Goal: Task Accomplishment & Management: Manage account settings

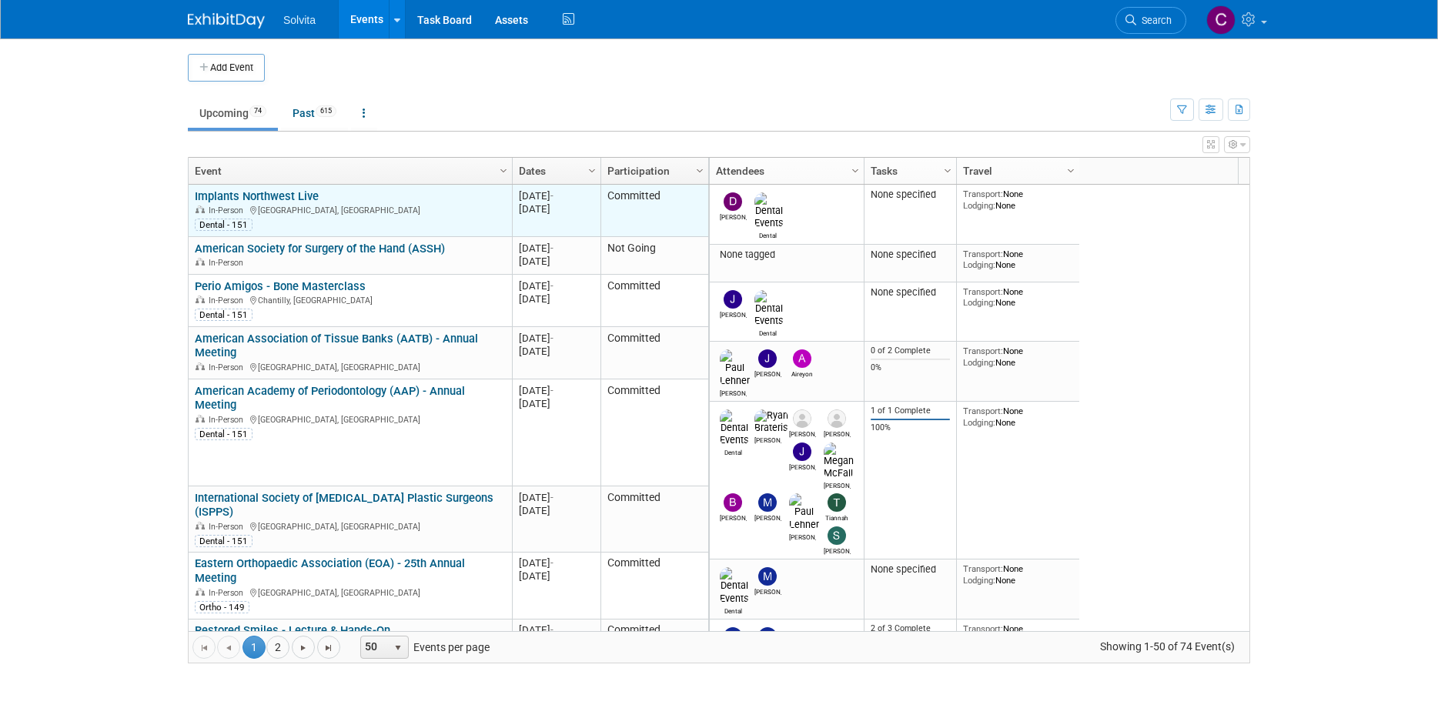
click at [300, 193] on link "Implants Northwest Live" at bounding box center [257, 196] width 124 height 14
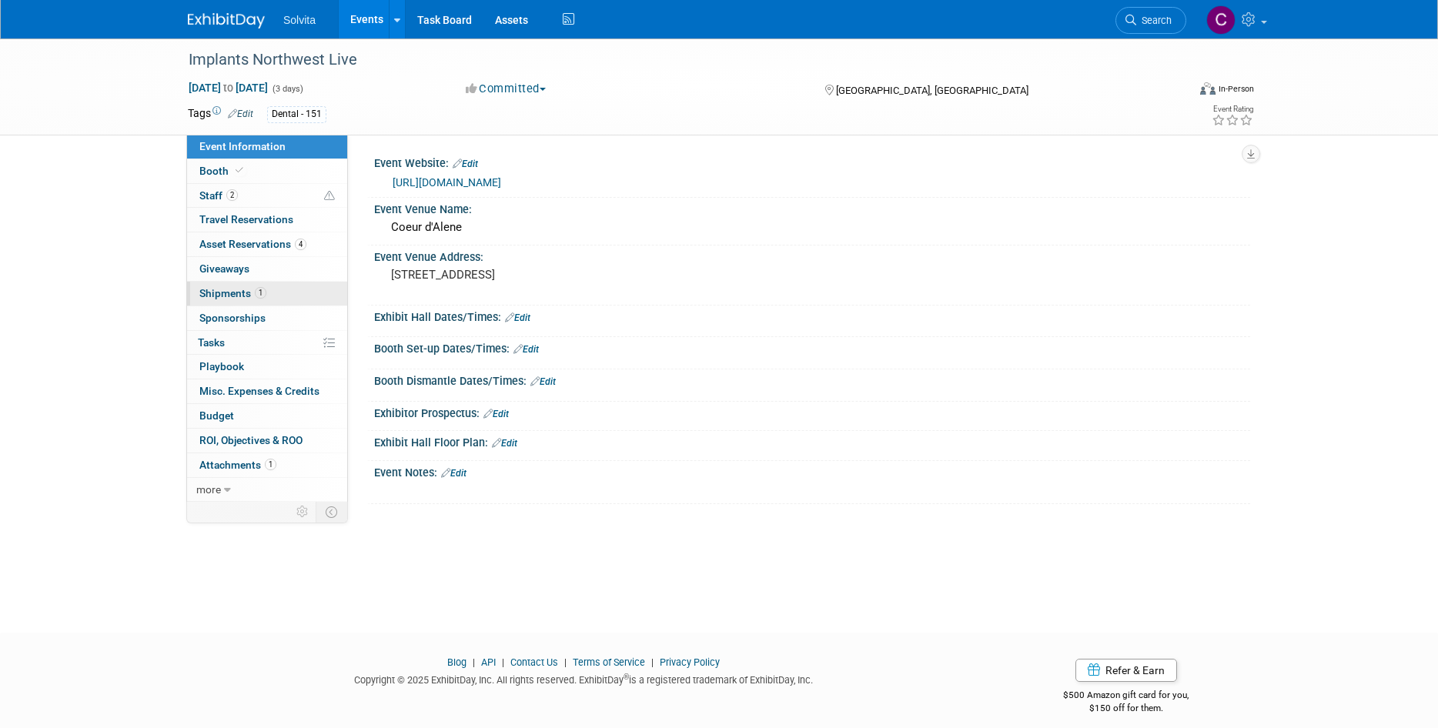
click at [229, 292] on span "Shipments 1" at bounding box center [232, 293] width 67 height 12
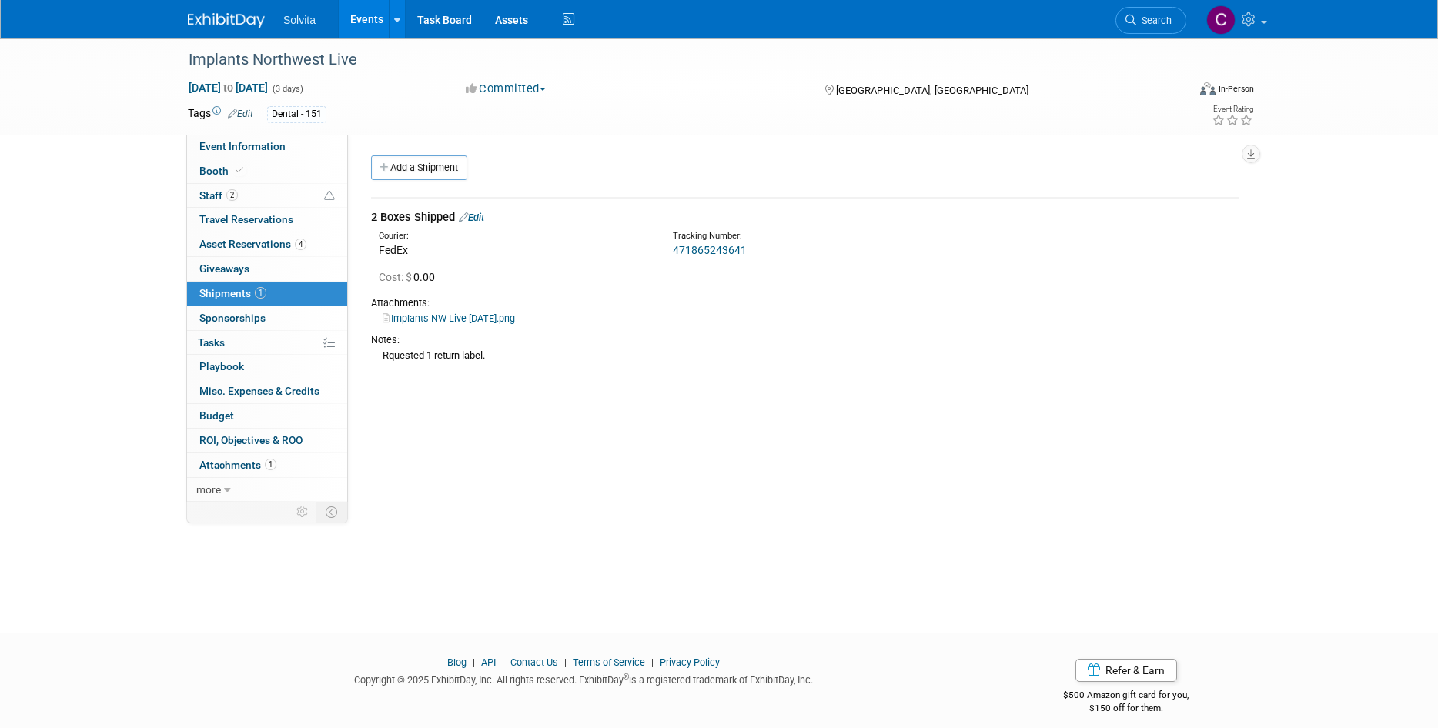
click at [474, 219] on link "Edit" at bounding box center [471, 218] width 25 height 12
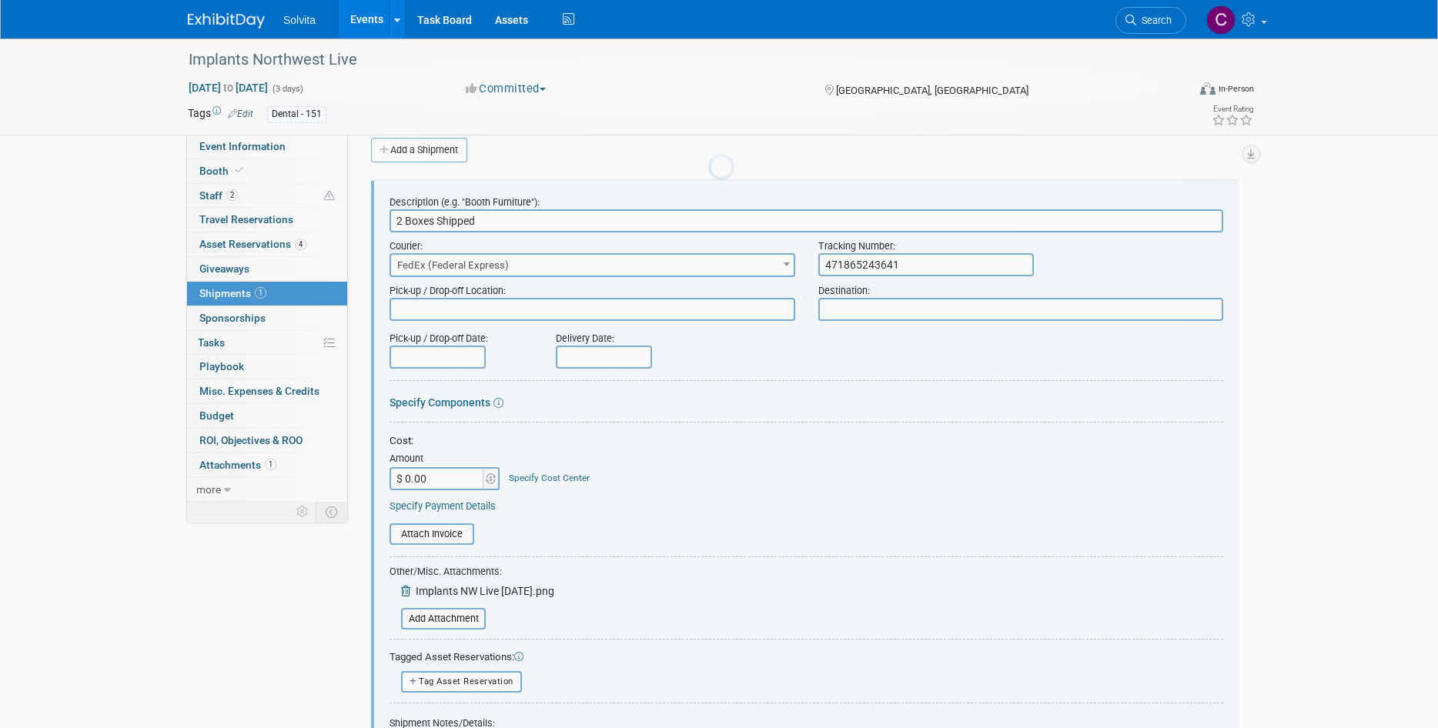
scroll to position [23, 0]
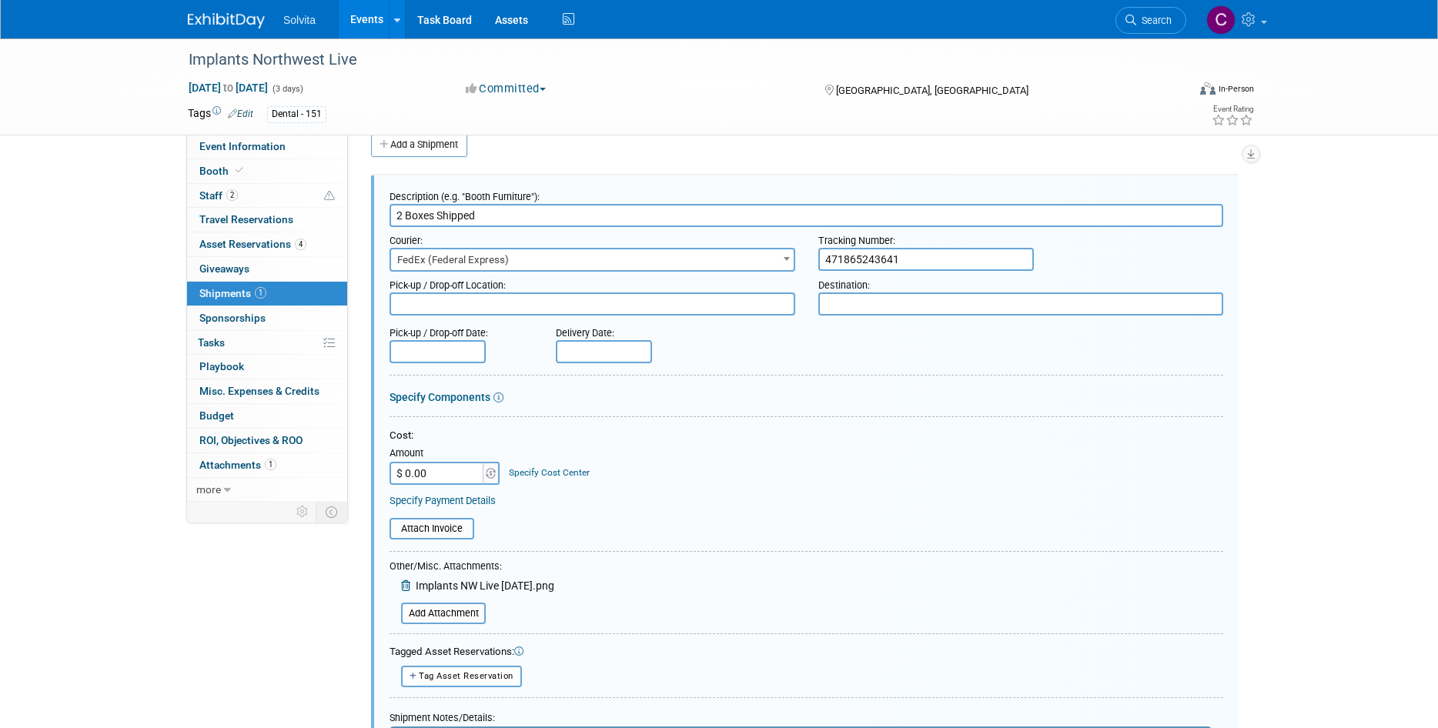
drag, startPoint x: 906, startPoint y: 256, endPoint x: 795, endPoint y: 251, distance: 111.0
click at [795, 251] on div "Courier: 007EX 17 Post Service (17PostService) 2GO (Negros Navigation) 360 Lion…" at bounding box center [806, 249] width 857 height 45
click at [852, 257] on input "text" at bounding box center [927, 259] width 216 height 23
type input "471865243620"
click at [930, 378] on div at bounding box center [807, 378] width 834 height 7
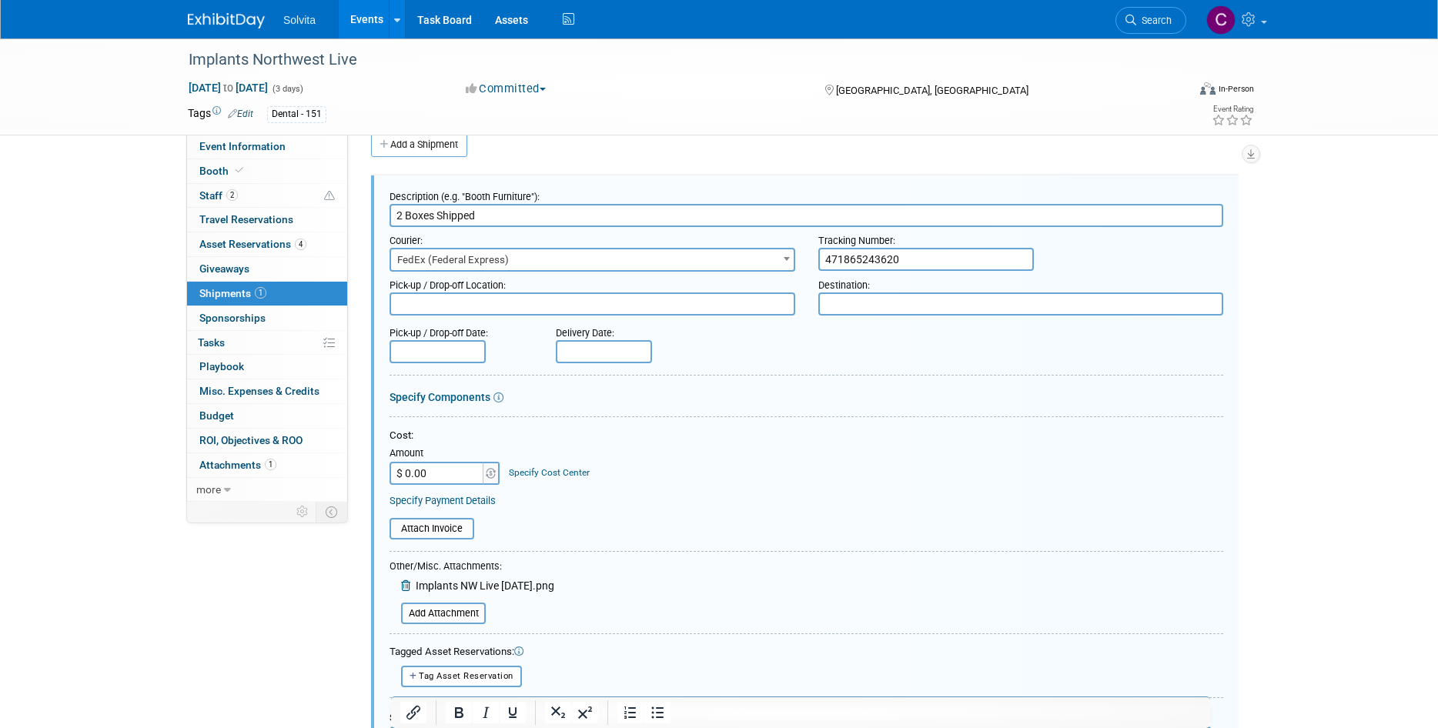
scroll to position [177, 0]
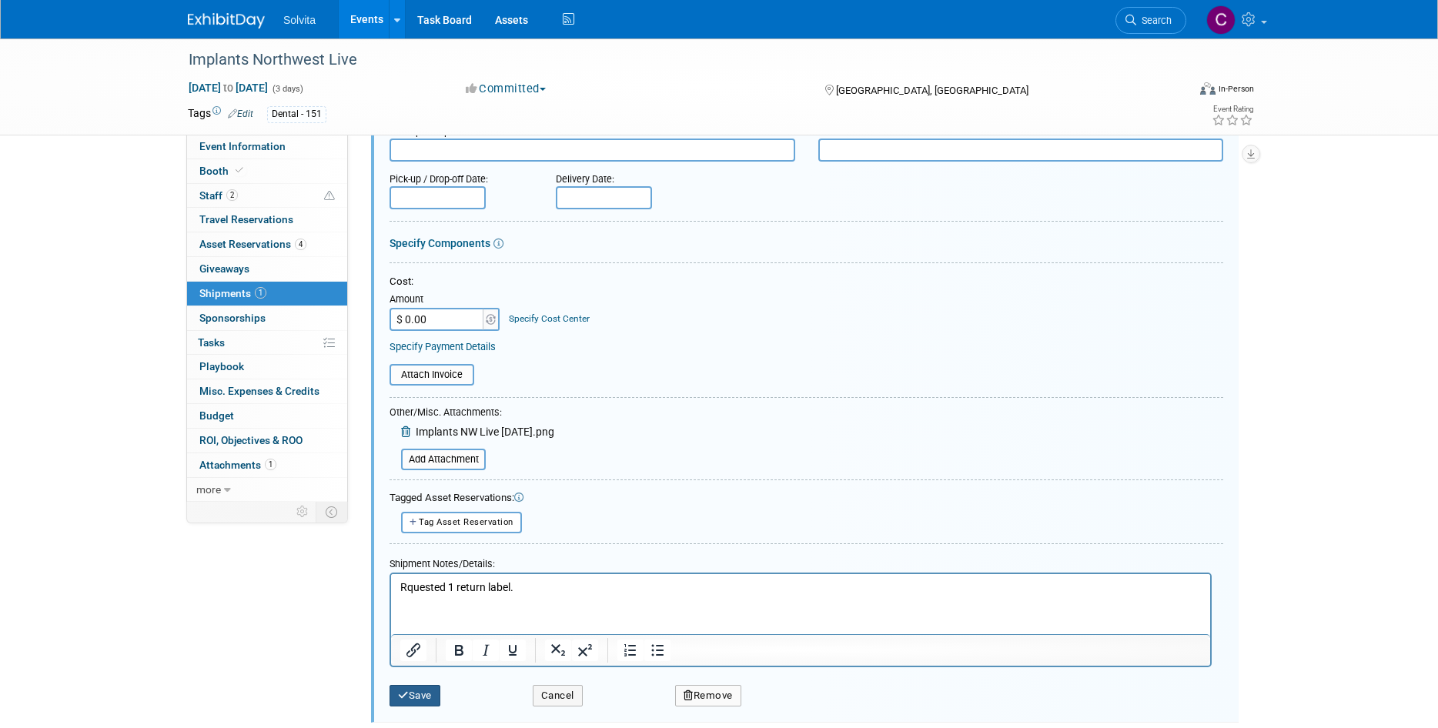
click at [426, 698] on button "Save" at bounding box center [415, 696] width 51 height 22
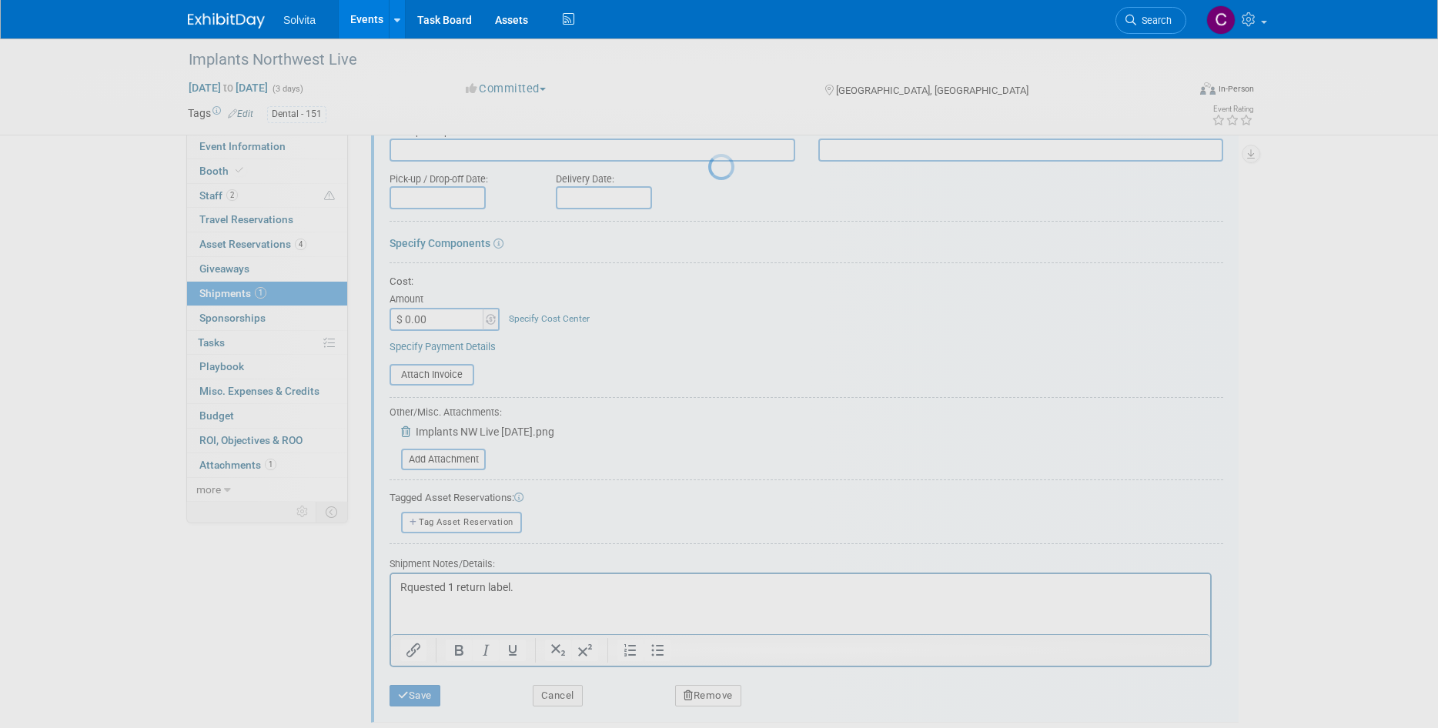
scroll to position [12, 0]
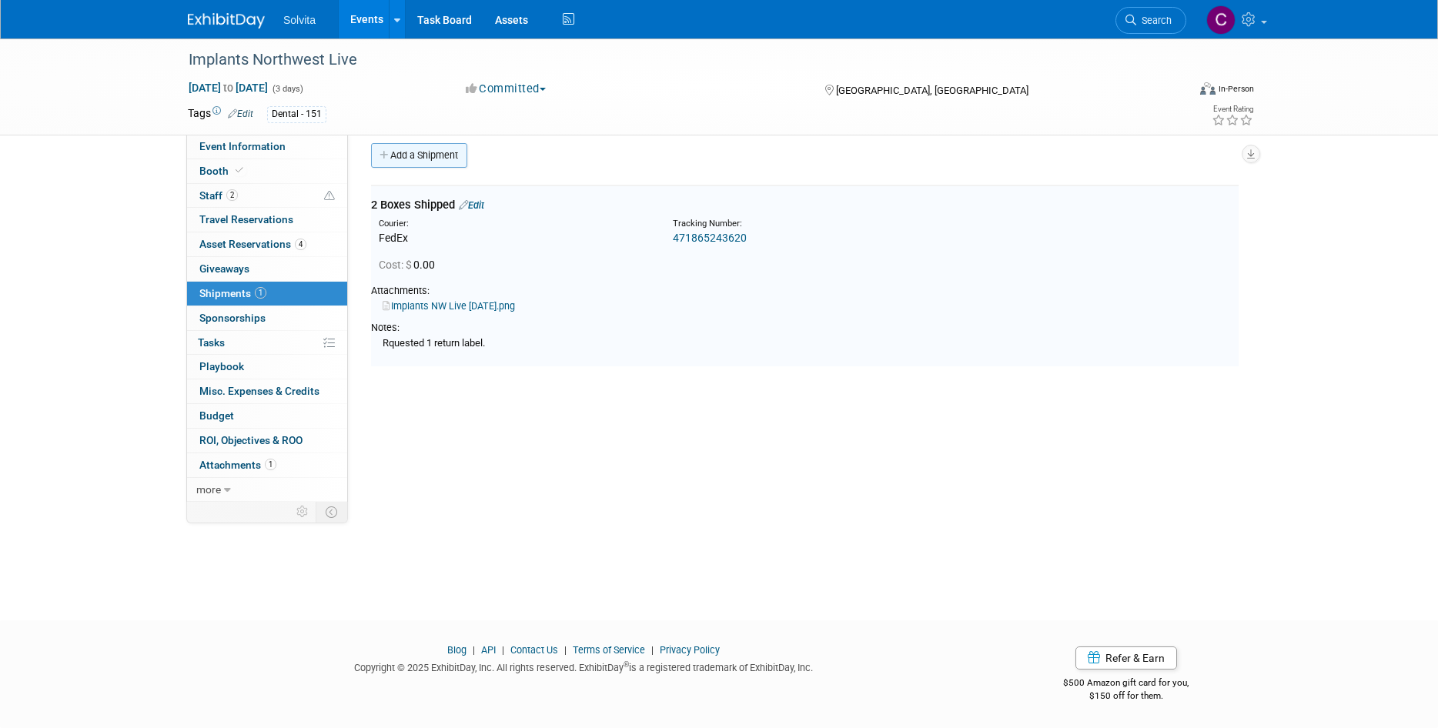
click at [417, 158] on link "Add a Shipment" at bounding box center [419, 155] width 96 height 25
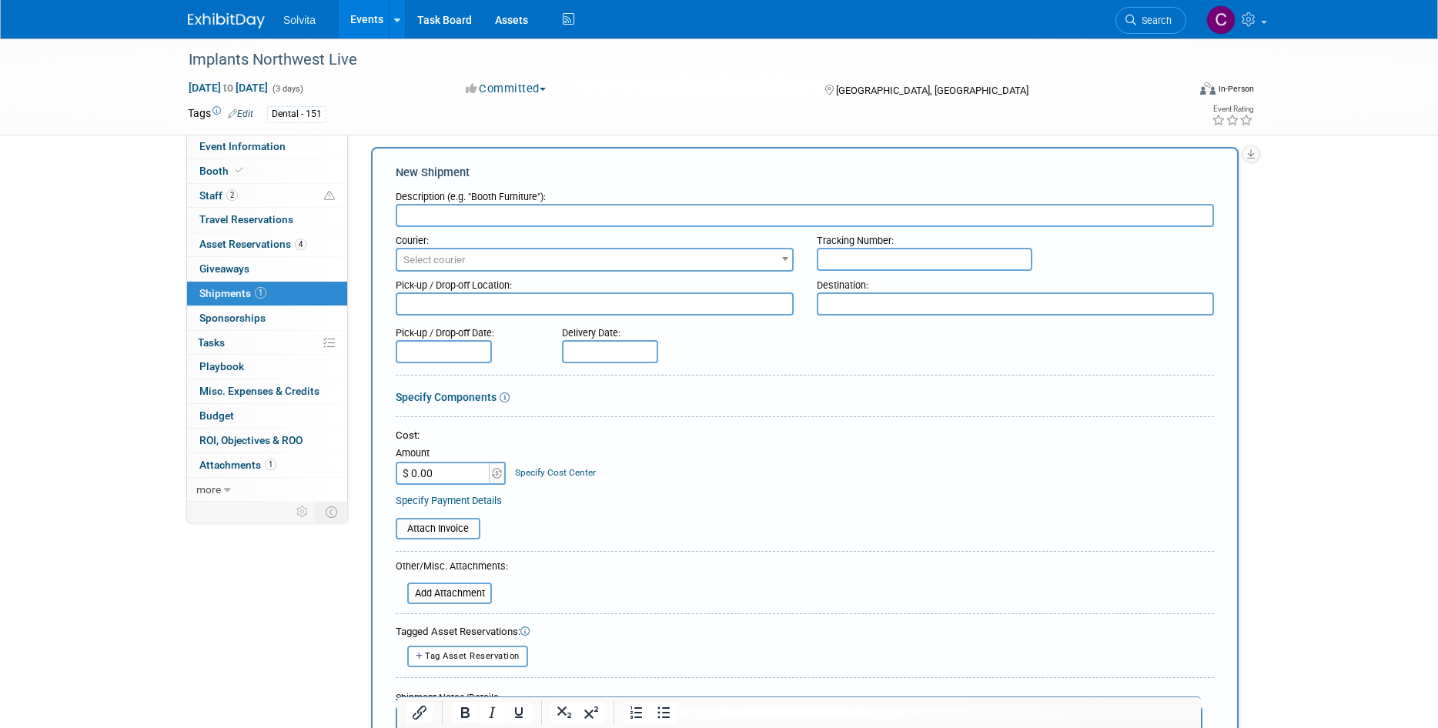
scroll to position [0, 0]
type input "Return"
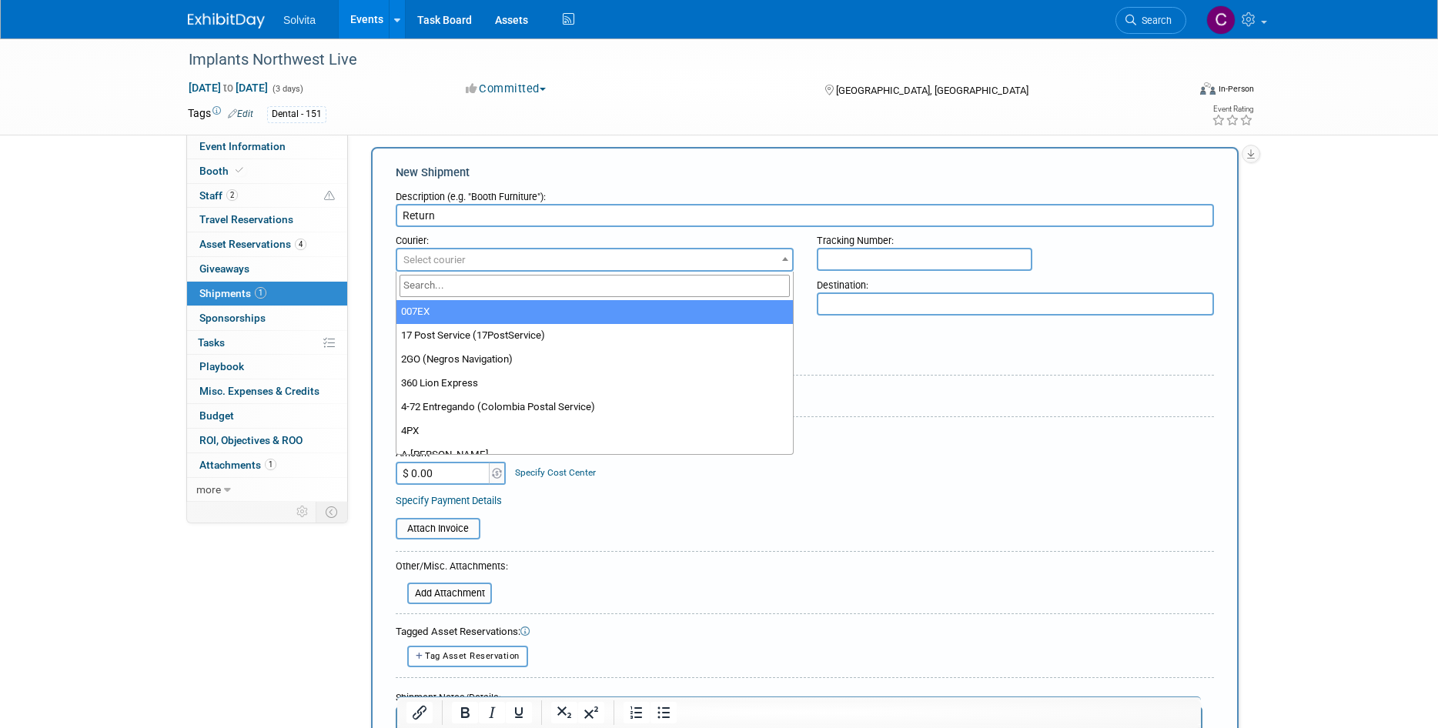
click at [462, 253] on span "Select courier" at bounding box center [594, 260] width 395 height 22
type input "fed"
select select "206"
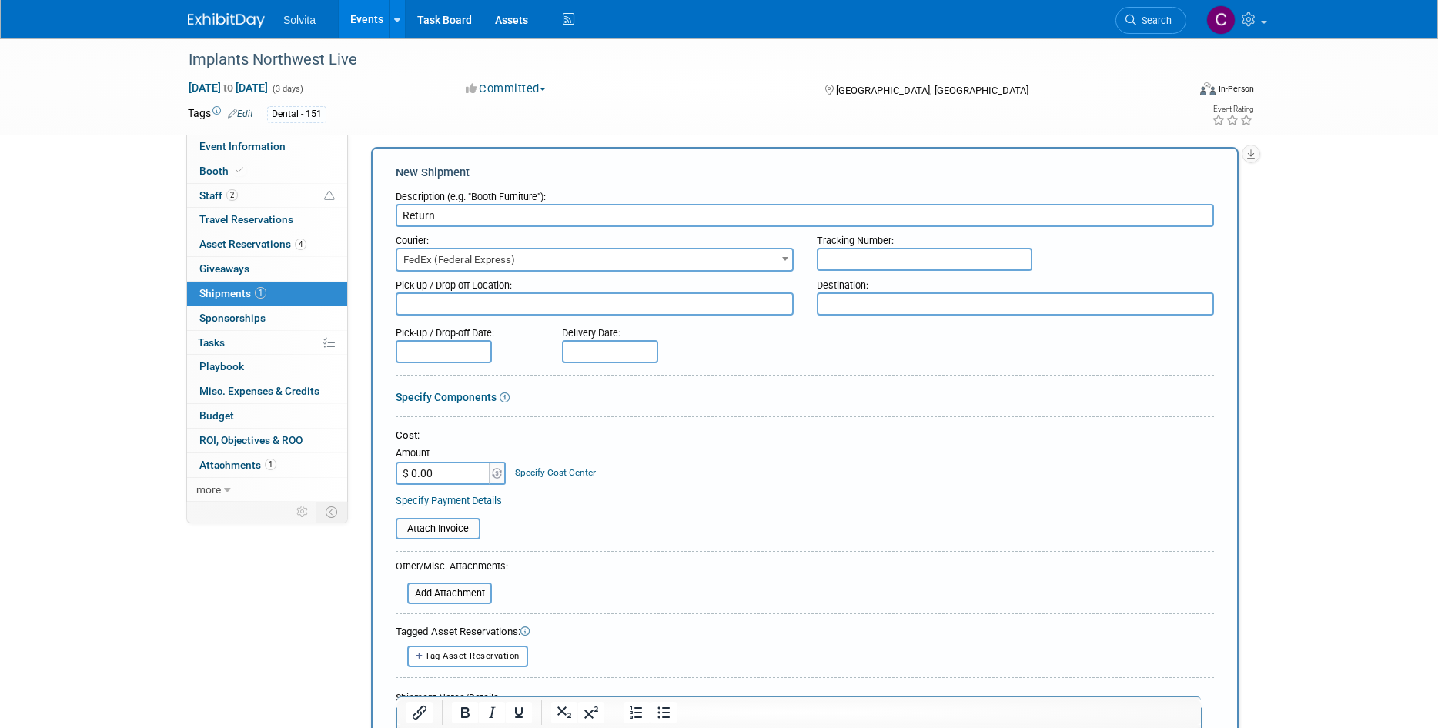
click at [858, 256] on input "text" at bounding box center [925, 259] width 216 height 23
paste input "471865243641"
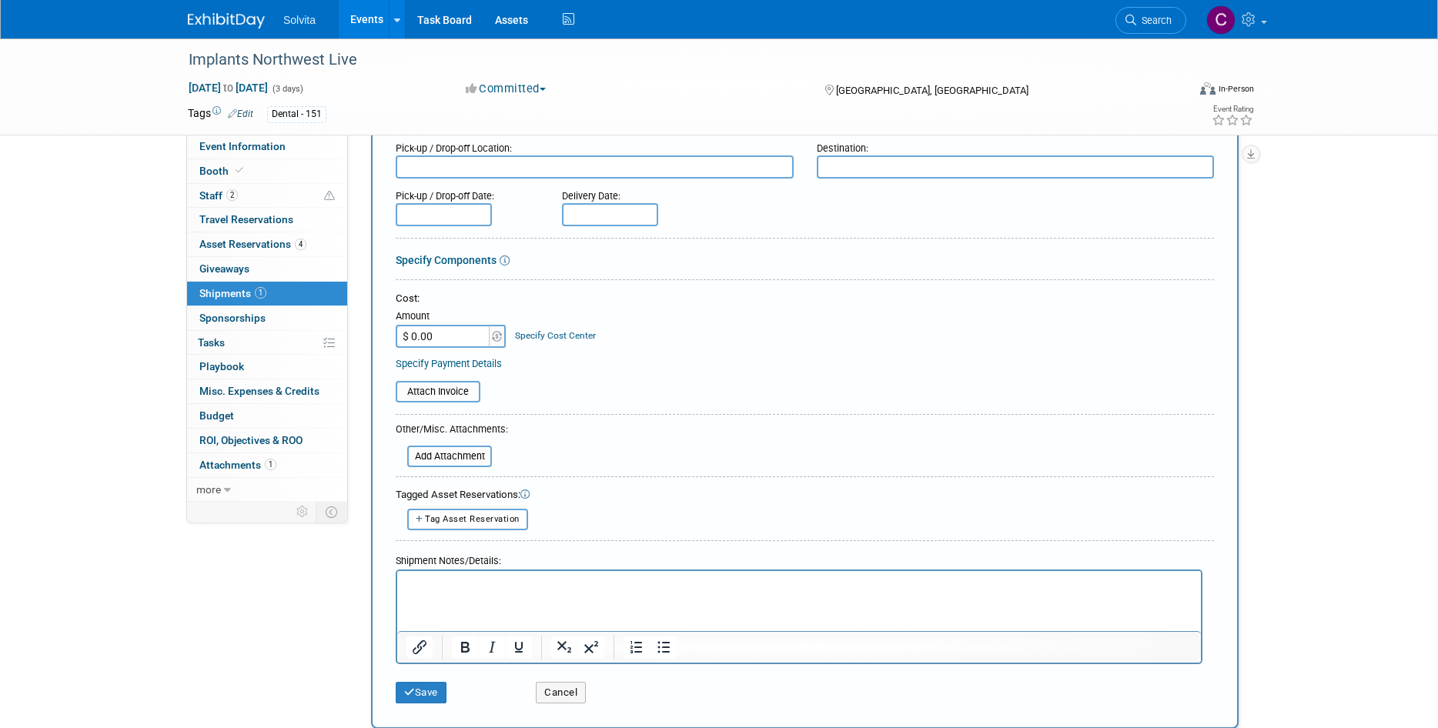
scroll to position [320, 0]
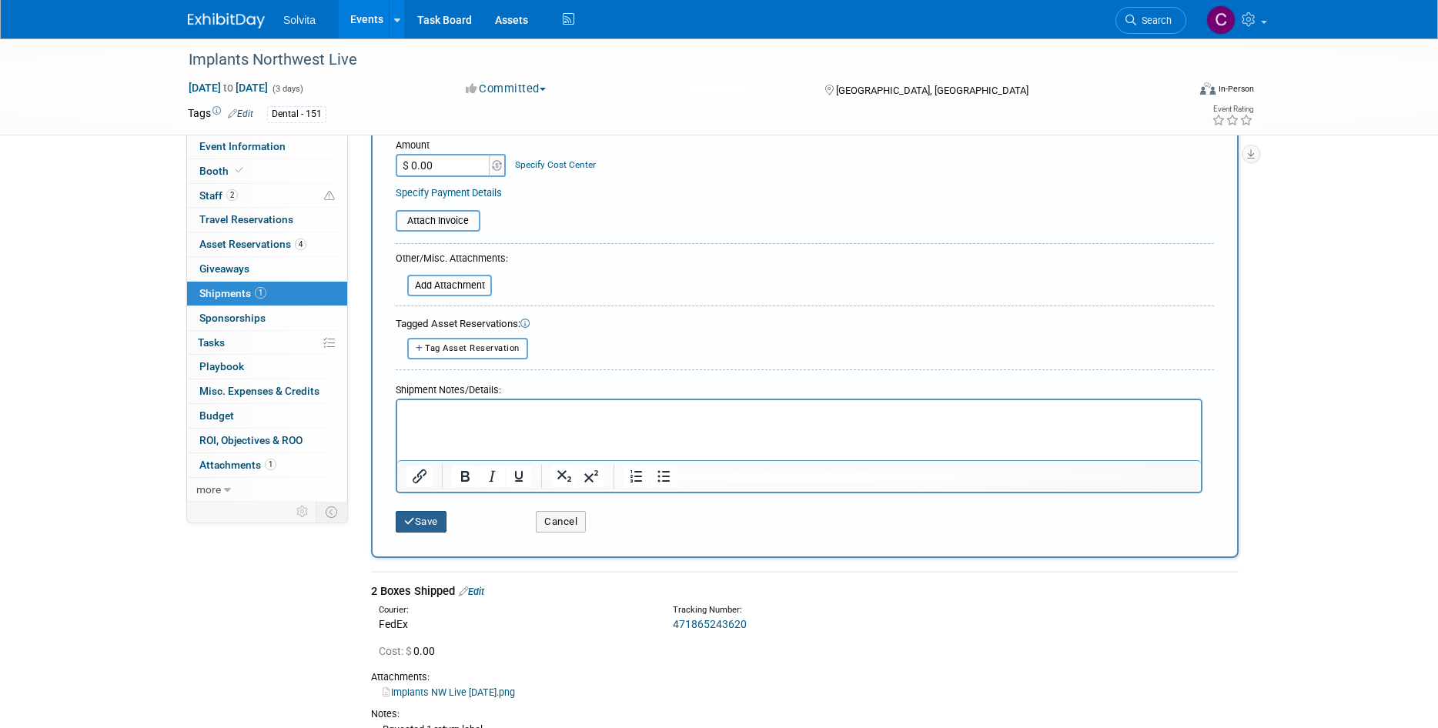
type input "471865243641"
click at [422, 521] on button "Save" at bounding box center [421, 522] width 51 height 22
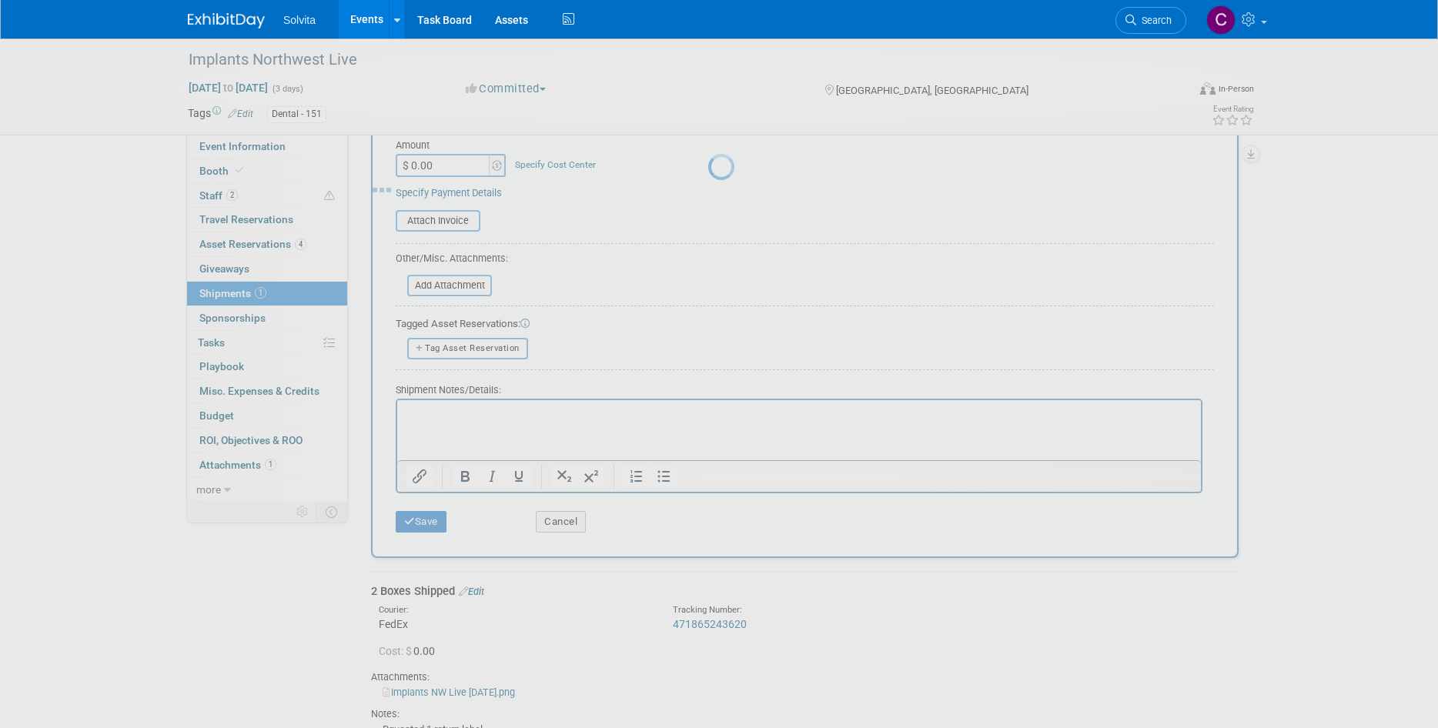
scroll to position [12, 0]
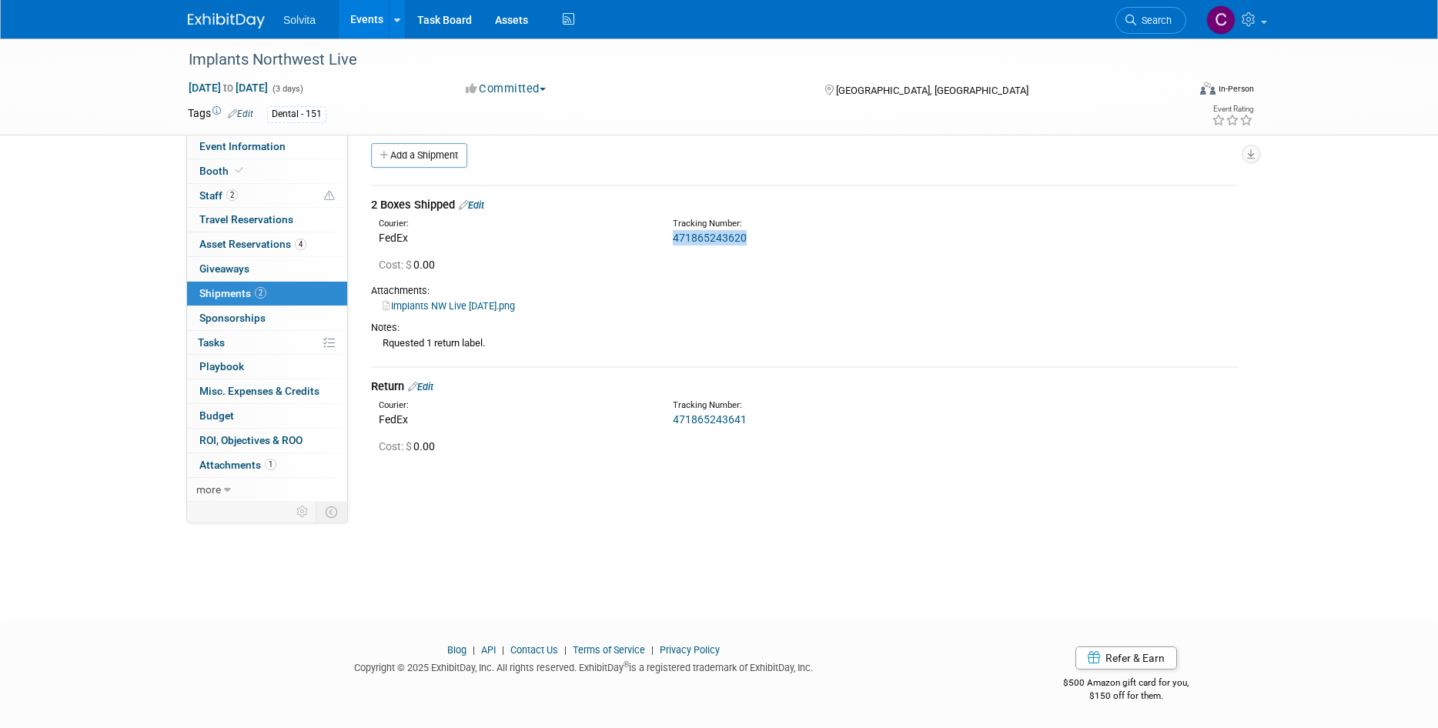
drag, startPoint x: 749, startPoint y: 236, endPoint x: 668, endPoint y: 234, distance: 81.6
click at [668, 234] on div "Tracking Number: 471865243620" at bounding box center [845, 232] width 368 height 28
copy link "471865243620"
click at [480, 203] on link "Edit" at bounding box center [471, 205] width 25 height 12
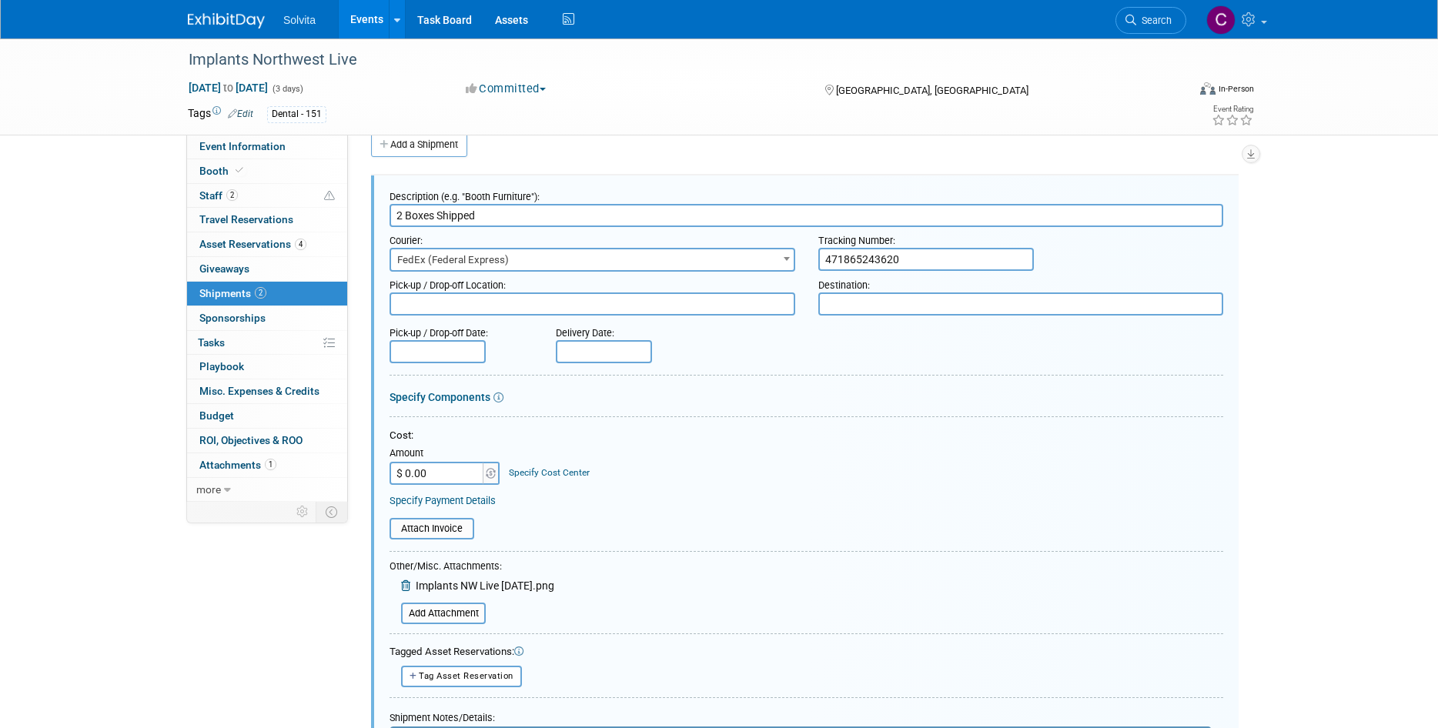
scroll to position [0, 0]
drag, startPoint x: 932, startPoint y: 250, endPoint x: 785, endPoint y: 251, distance: 147.1
click at [785, 251] on div "Courier: 007EX 17 Post Service (17PostService) 2GO (Negros Navigation) 360 Lion…" at bounding box center [806, 249] width 857 height 45
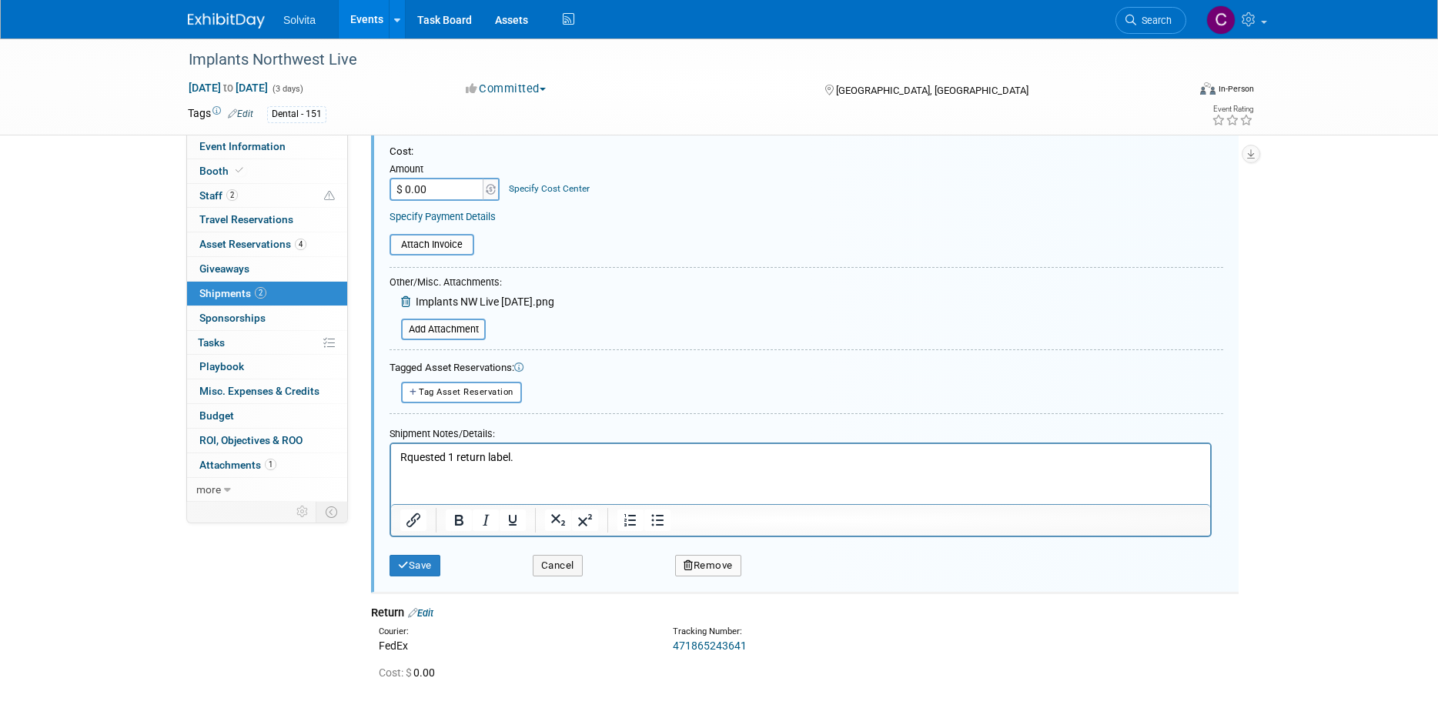
scroll to position [308, 0]
click at [456, 333] on input "file" at bounding box center [392, 329] width 183 height 18
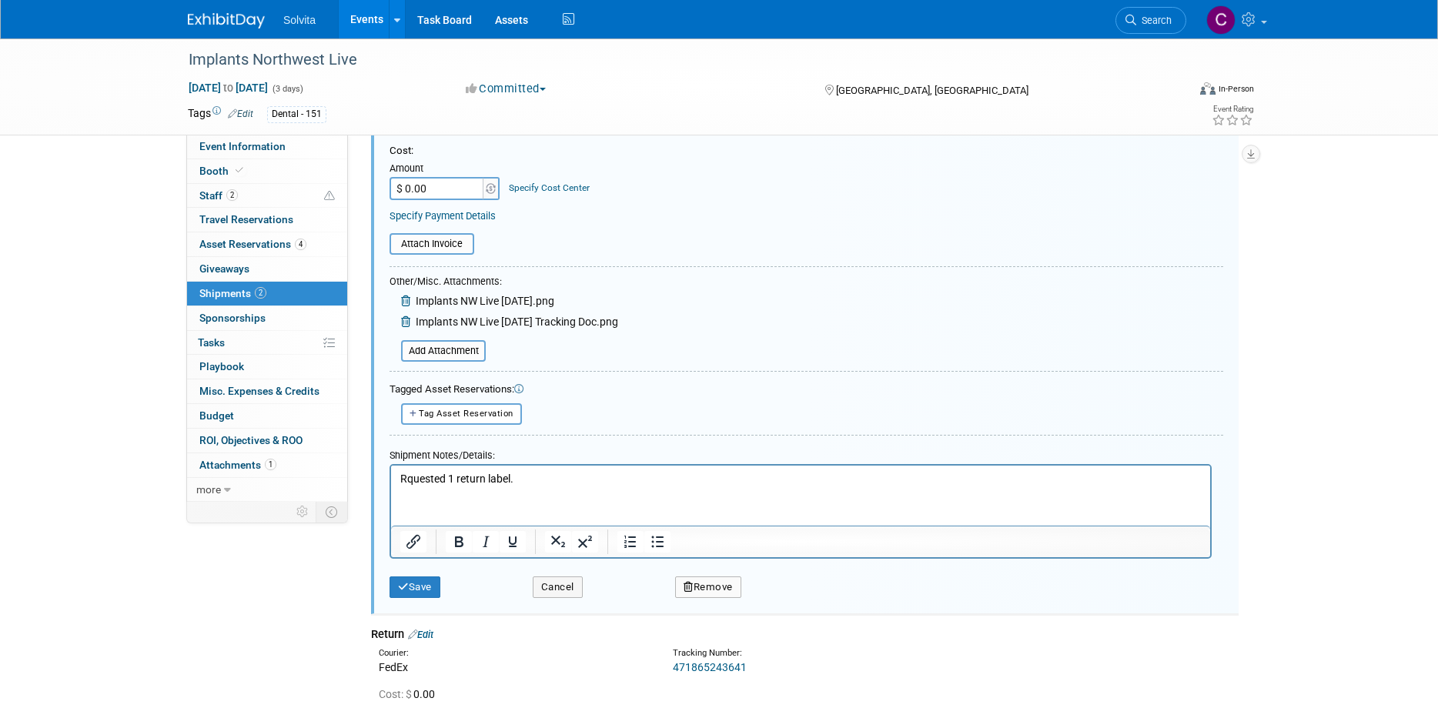
click at [454, 337] on div "Other/Misc. Attachments: Implants NW Live 10.03.25.png Add Attachment" at bounding box center [504, 318] width 229 height 90
click at [466, 353] on input "file" at bounding box center [392, 351] width 183 height 18
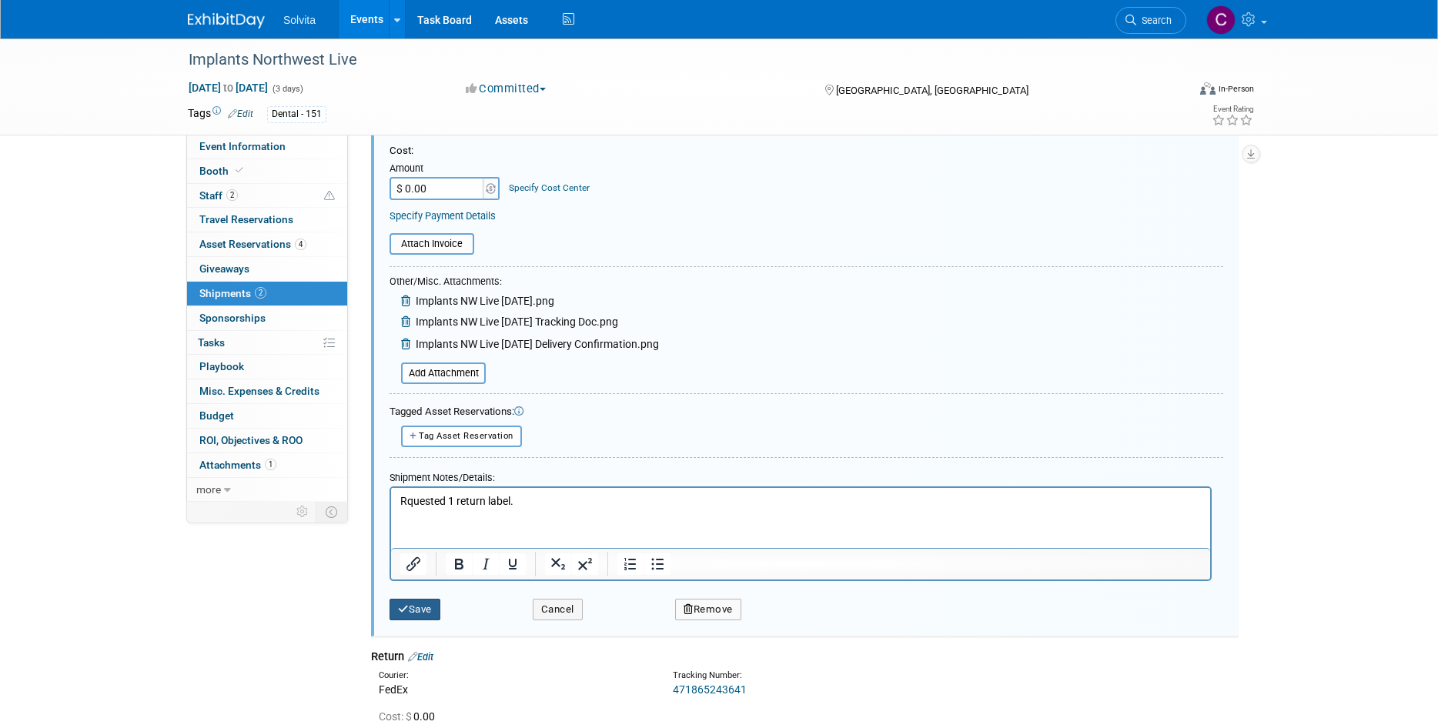
drag, startPoint x: 427, startPoint y: 603, endPoint x: 457, endPoint y: 605, distance: 29.4
click at [429, 603] on button "Save" at bounding box center [415, 610] width 51 height 22
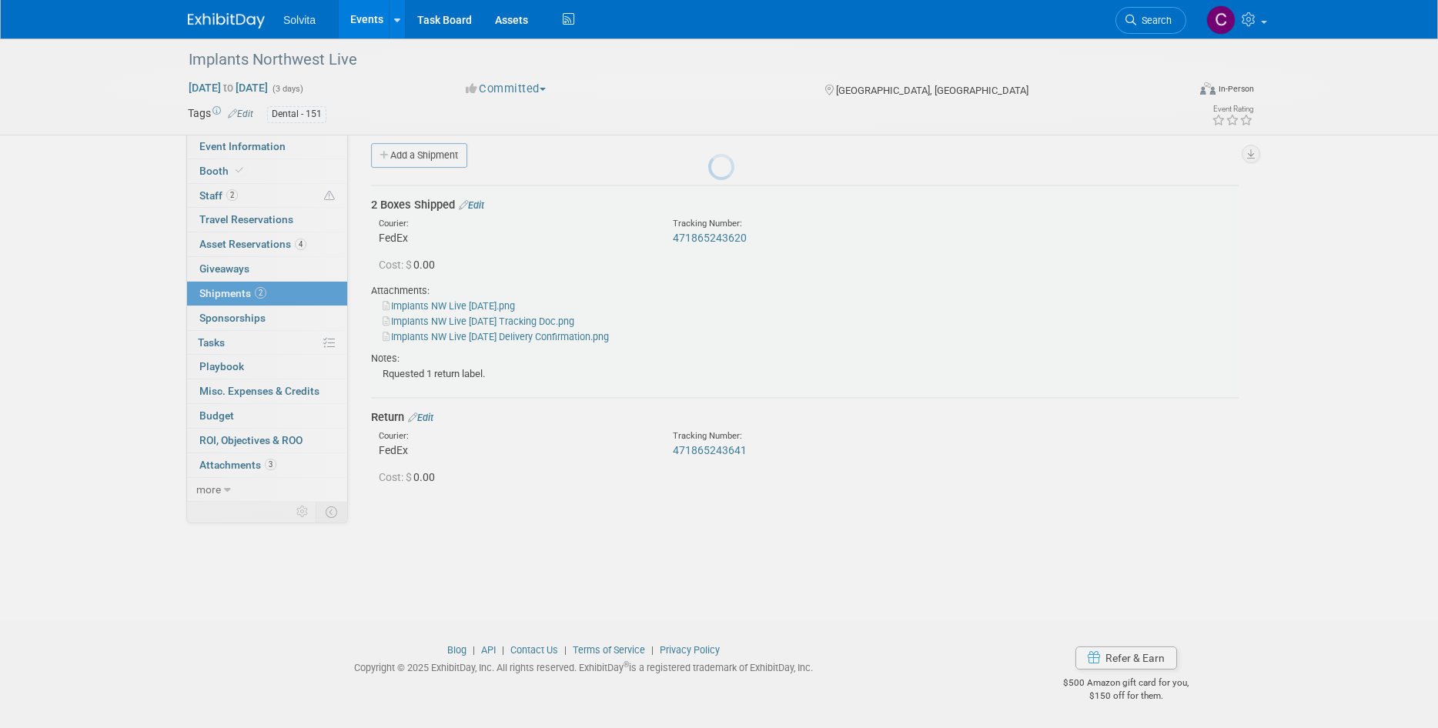
scroll to position [12, 0]
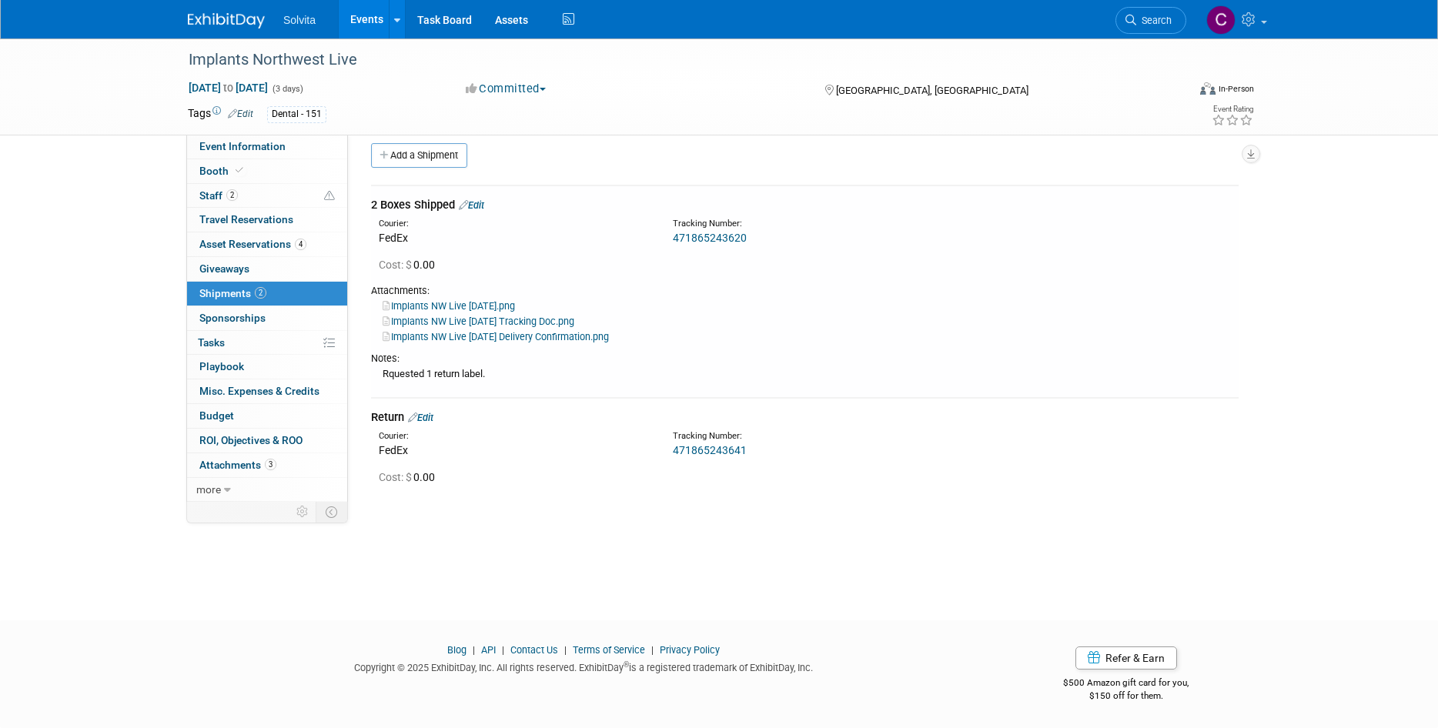
click at [360, 19] on link "Events" at bounding box center [367, 19] width 56 height 39
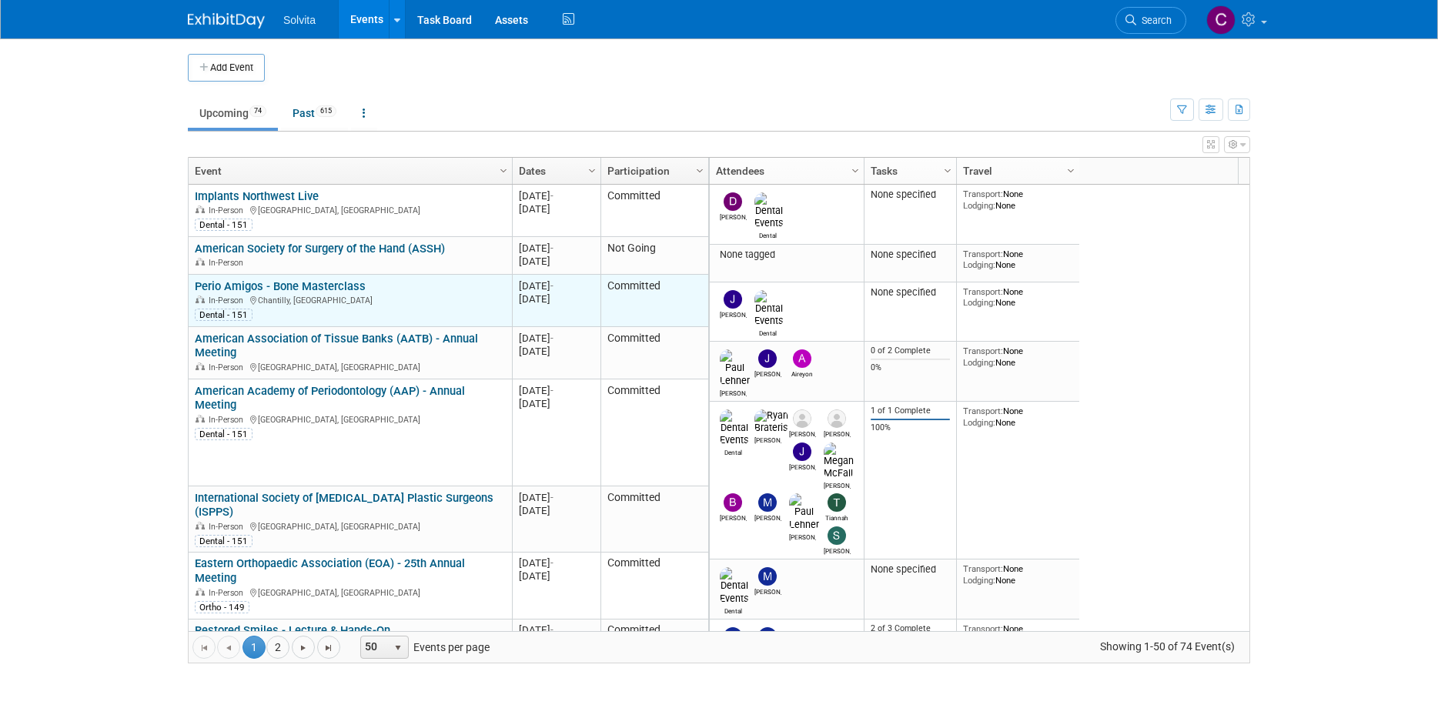
click at [323, 286] on link "Perio Amigos - Bone Masterclass" at bounding box center [280, 287] width 171 height 14
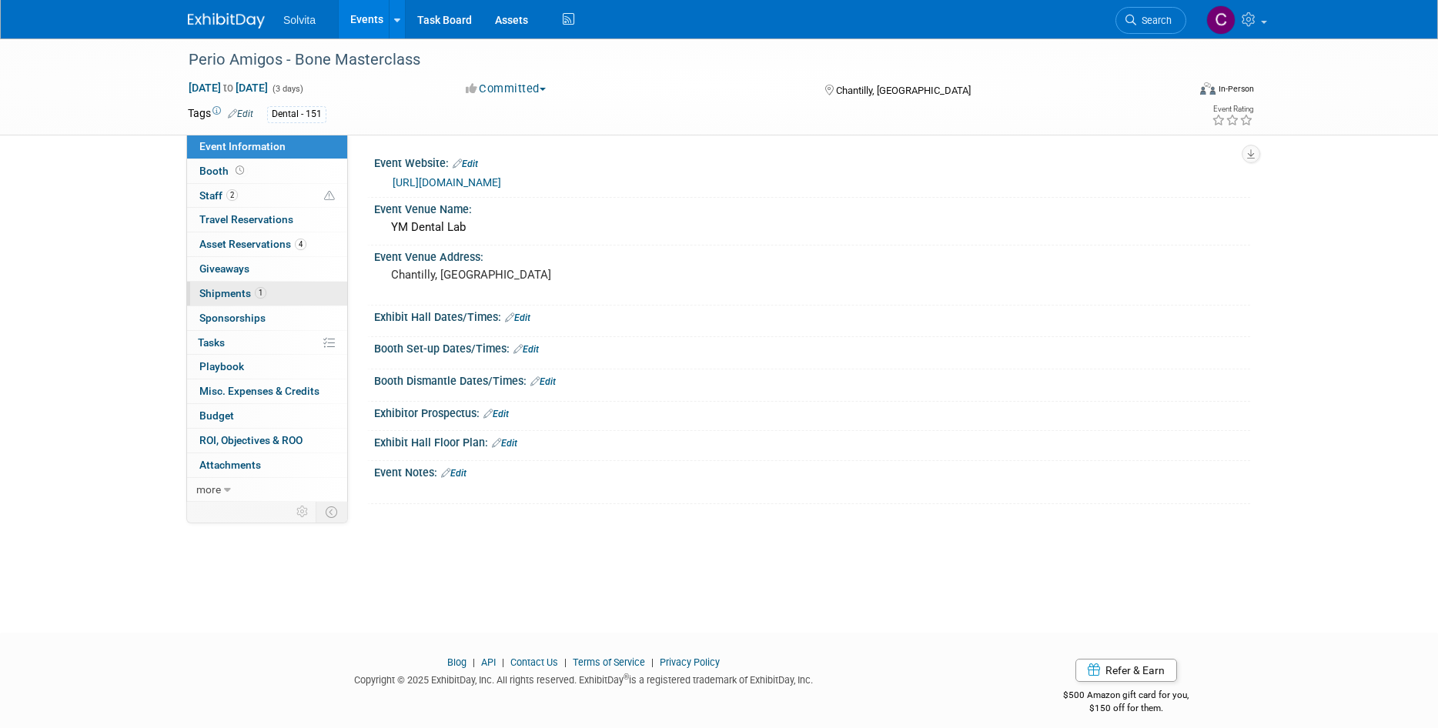
click at [240, 291] on span "Shipments 1" at bounding box center [232, 293] width 67 height 12
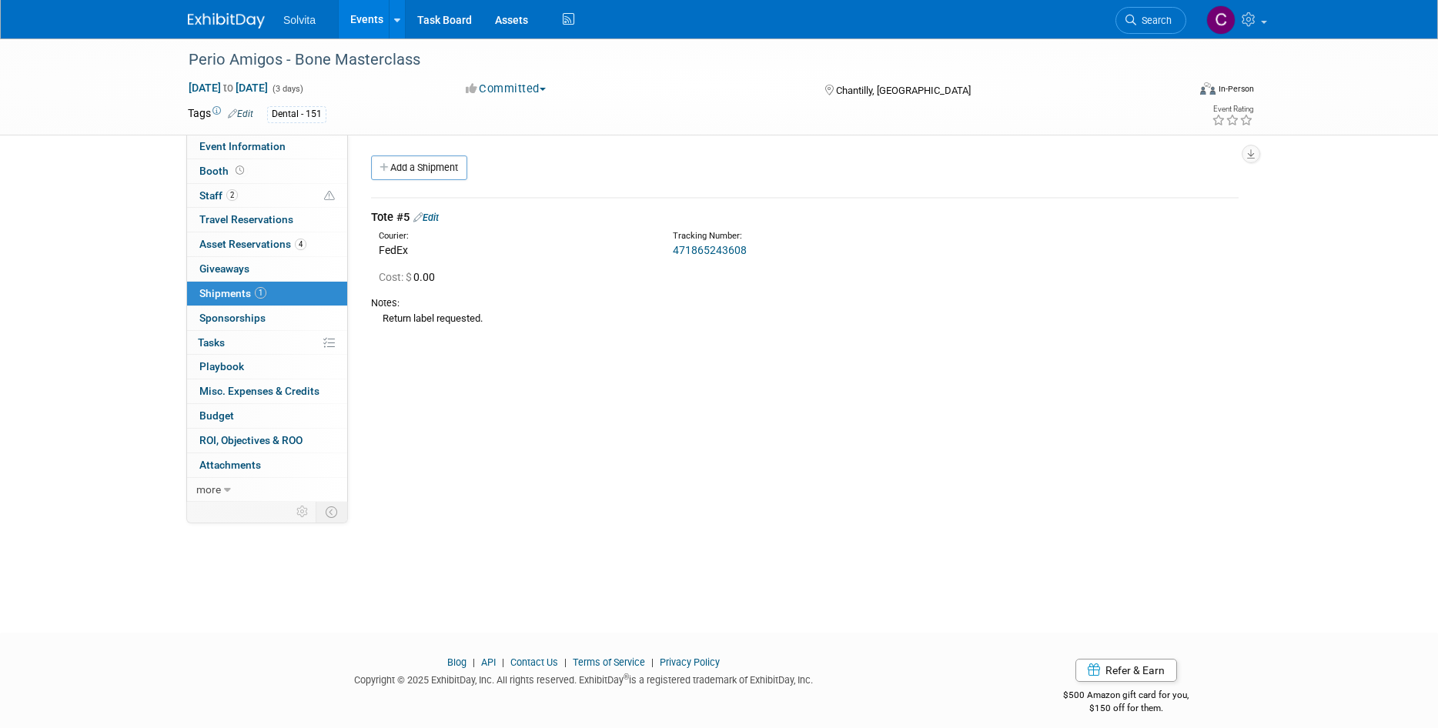
click at [723, 249] on link "471865243608" at bounding box center [710, 250] width 74 height 12
click at [438, 216] on link "Edit" at bounding box center [425, 218] width 25 height 12
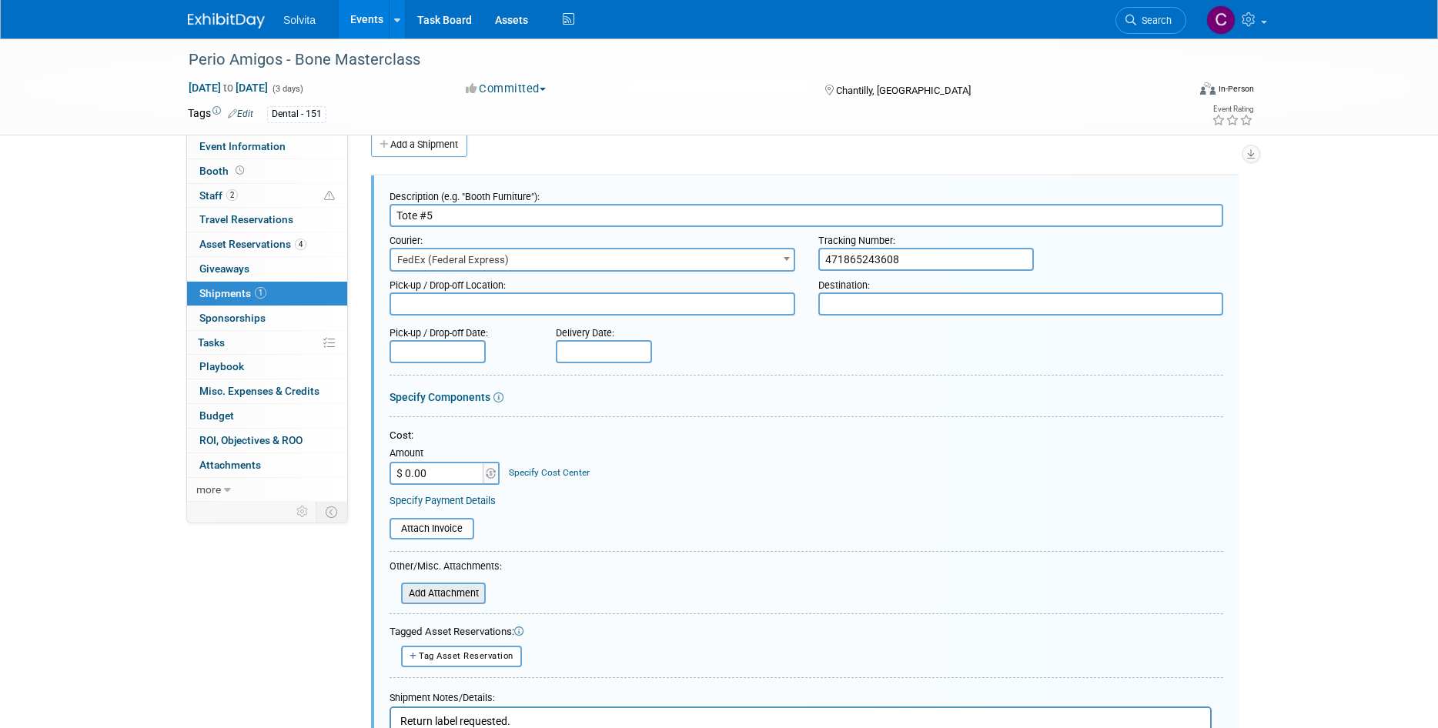
click at [448, 595] on input "file" at bounding box center [392, 593] width 183 height 18
click at [534, 584] on span "Perio Amigo 10.03.25 Delivery Confirmation.png" at bounding box center [537, 587] width 243 height 12
click at [517, 588] on span "Perio Amigo 10.03.25 Delivery Confirmation.png" at bounding box center [537, 587] width 243 height 12
click at [518, 588] on span "Perio Amigo 10.03.25 Delivery Confirmation.png" at bounding box center [537, 587] width 243 height 12
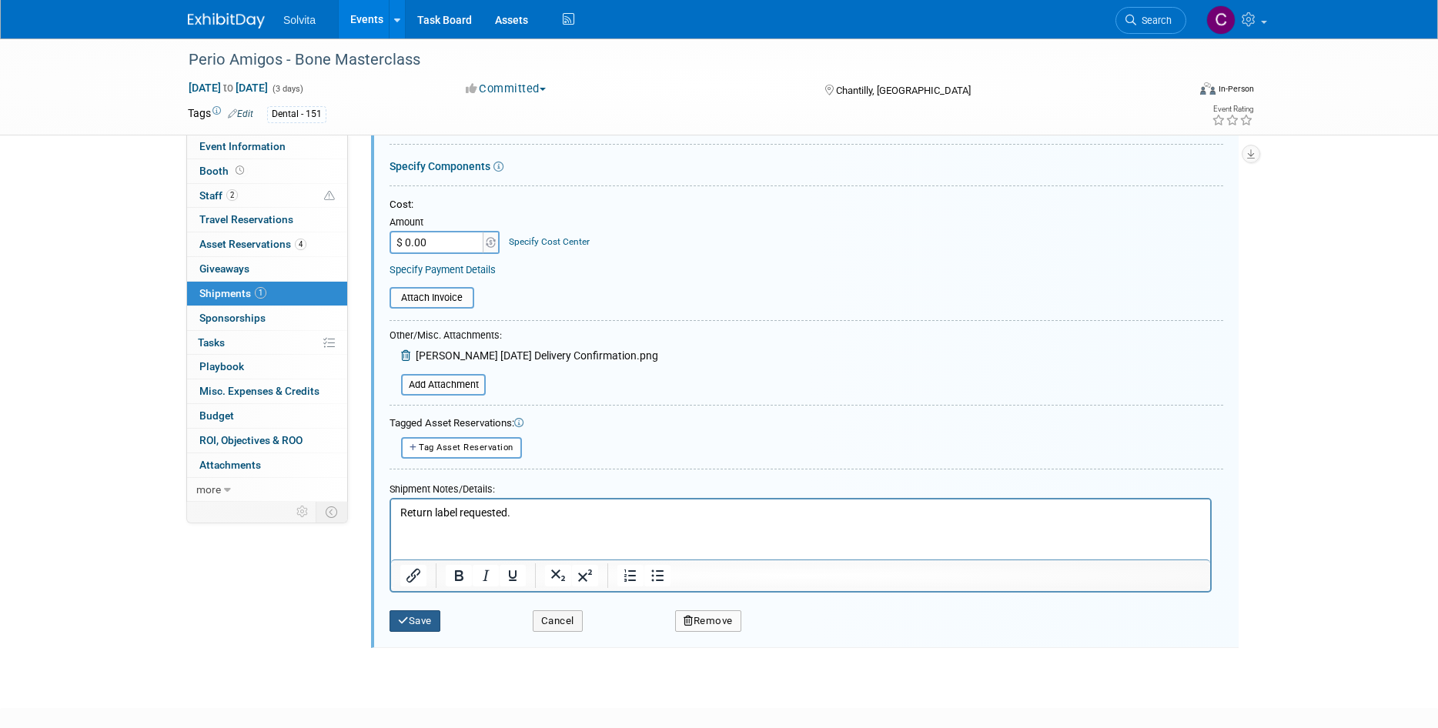
click at [415, 624] on button "Save" at bounding box center [415, 622] width 51 height 22
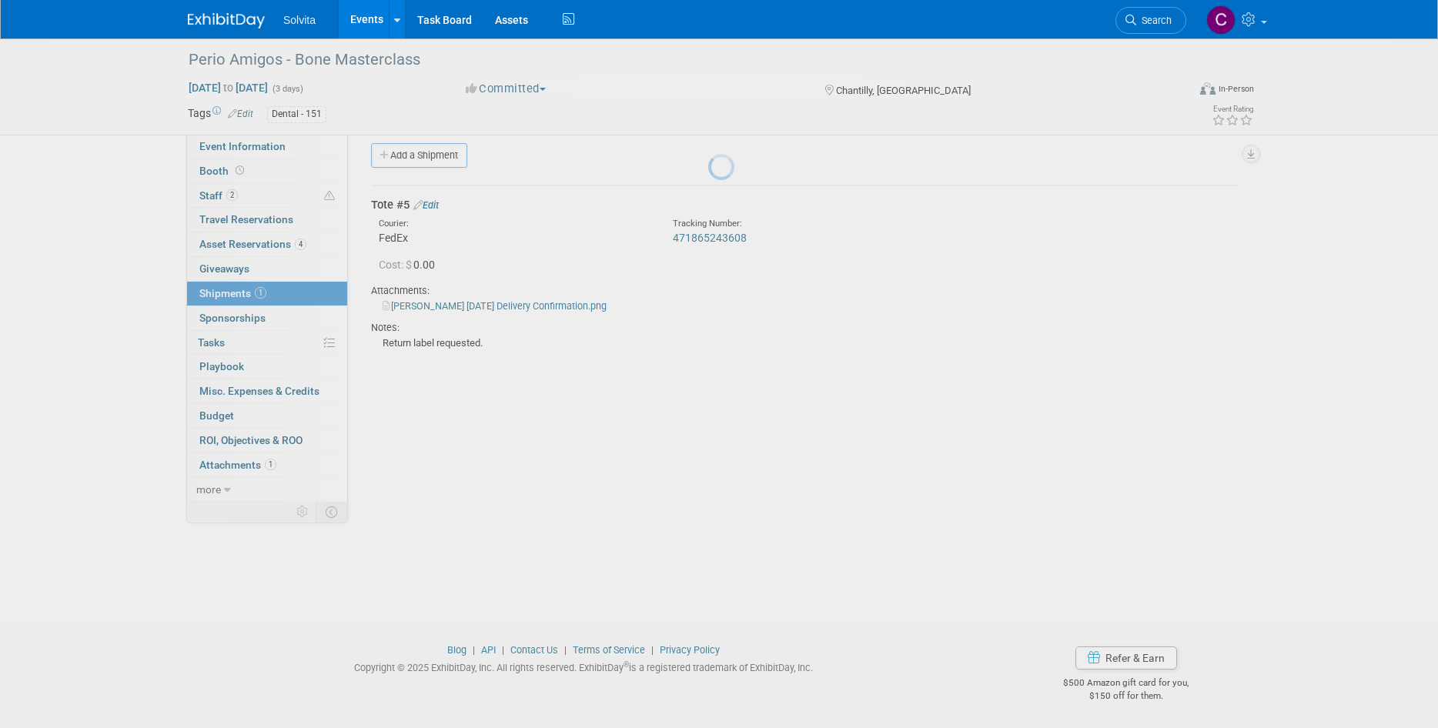
scroll to position [12, 0]
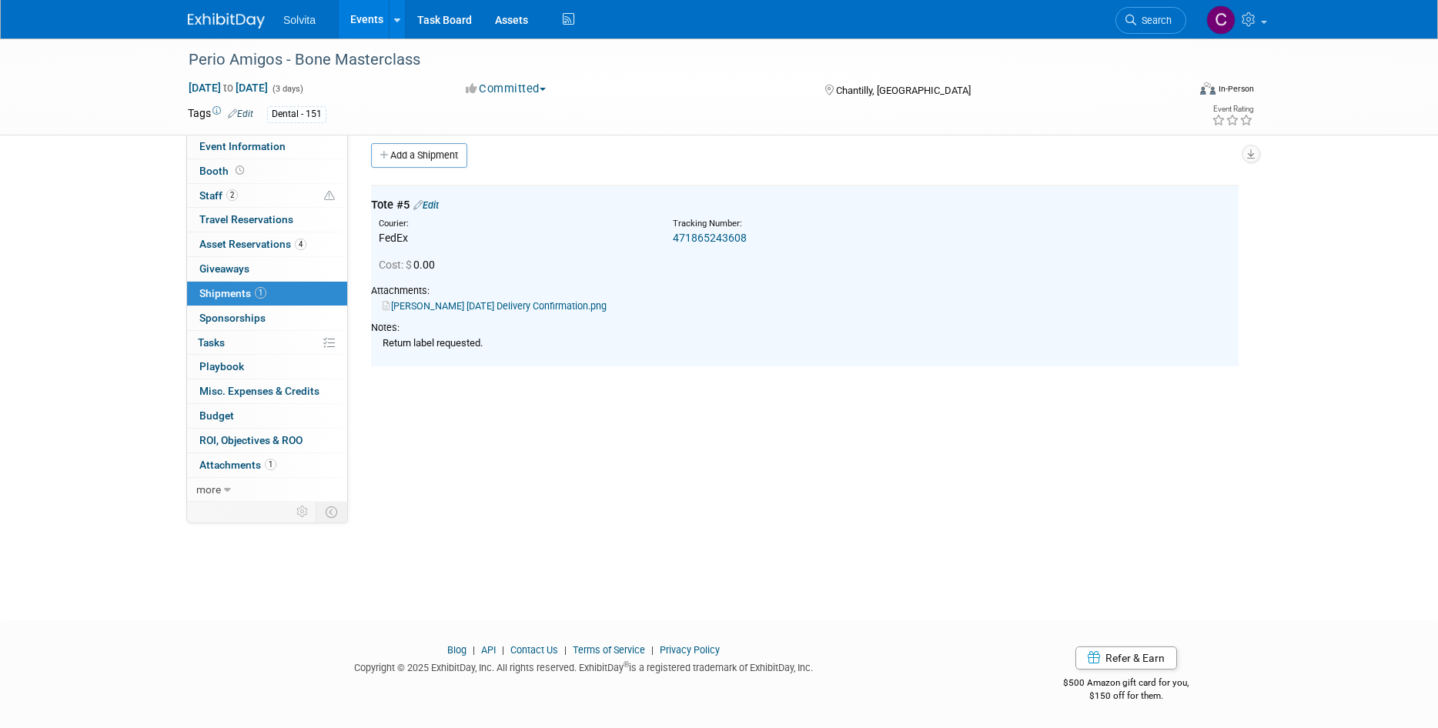
click at [524, 304] on link "Perio Amigo 10.03.25 Delivery Confirmation.png" at bounding box center [495, 306] width 224 height 12
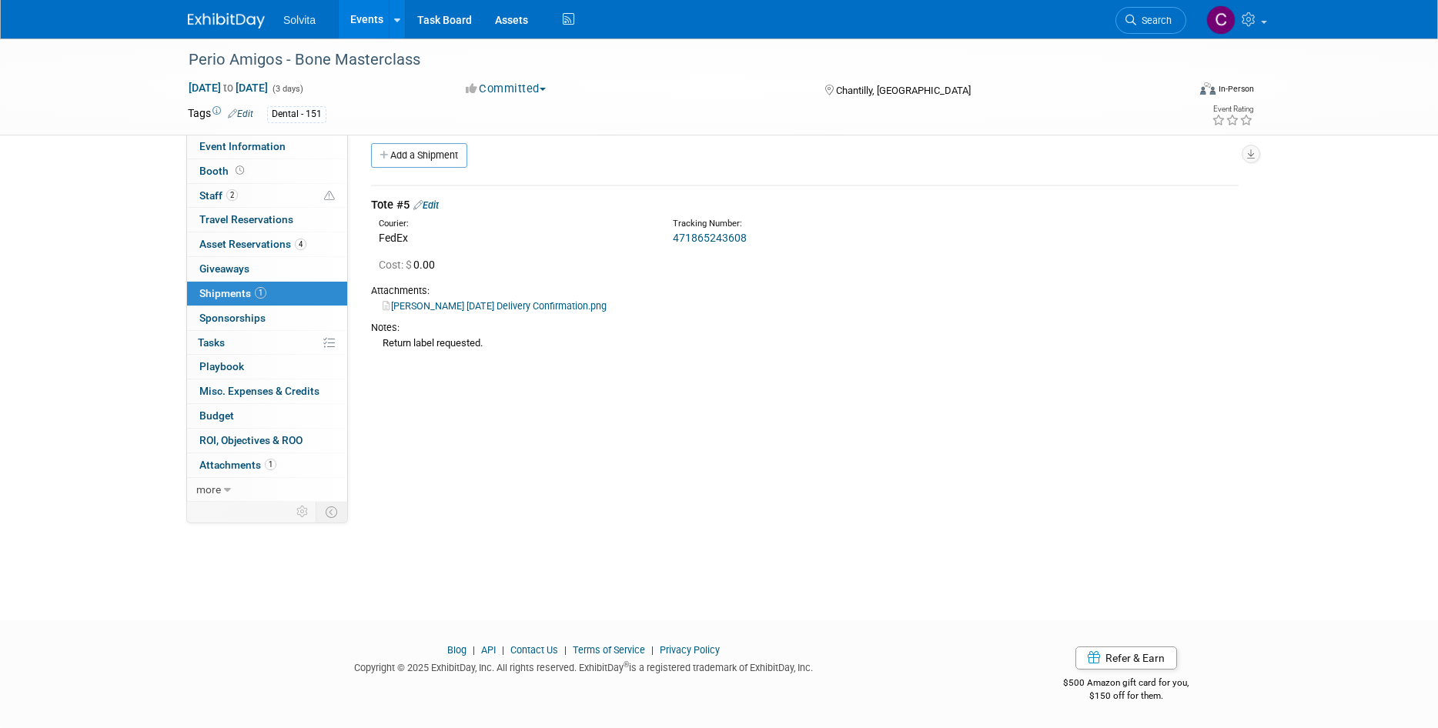
click at [440, 196] on td "Tote #5 Edit Courier: FedEx Tracking Number: 471865243608" at bounding box center [805, 276] width 868 height 181
click at [439, 200] on link "Edit" at bounding box center [425, 205] width 25 height 12
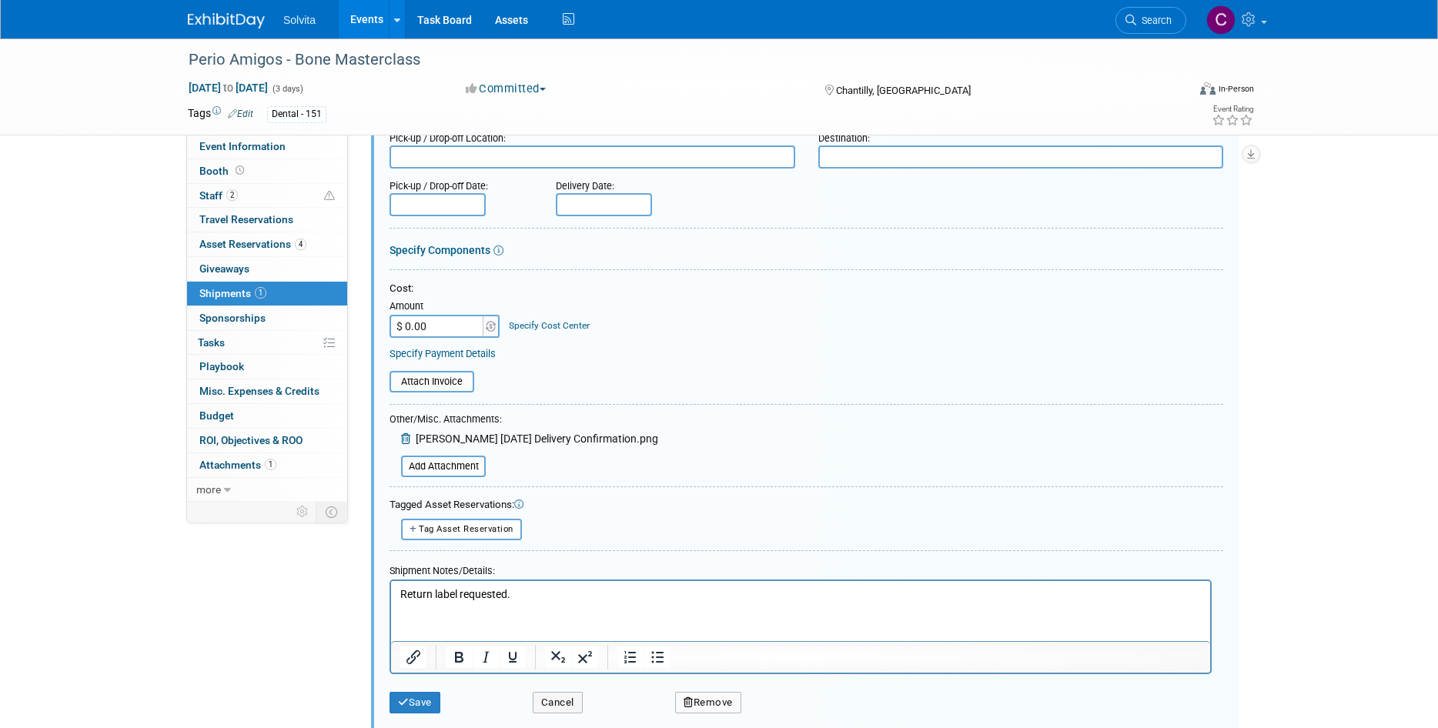
scroll to position [100, 0]
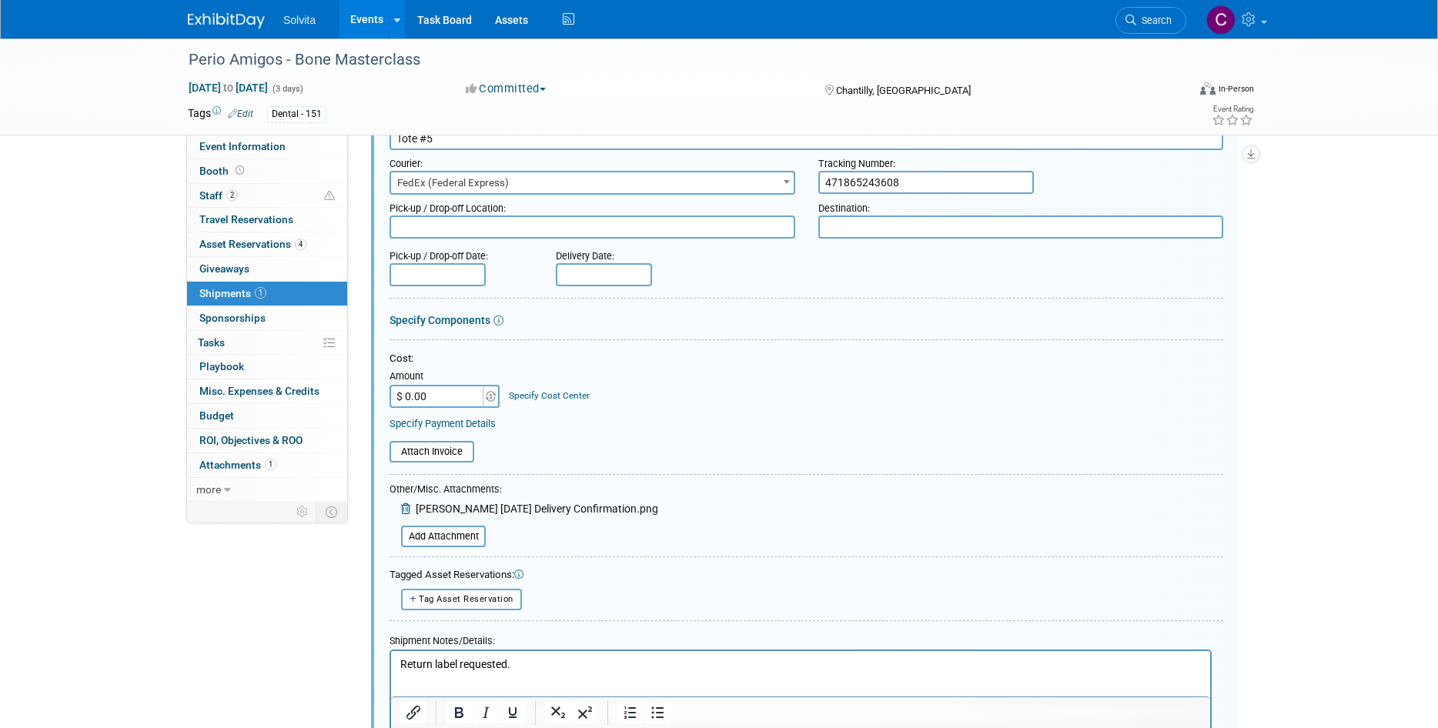
click at [408, 509] on icon at bounding box center [407, 509] width 12 height 11
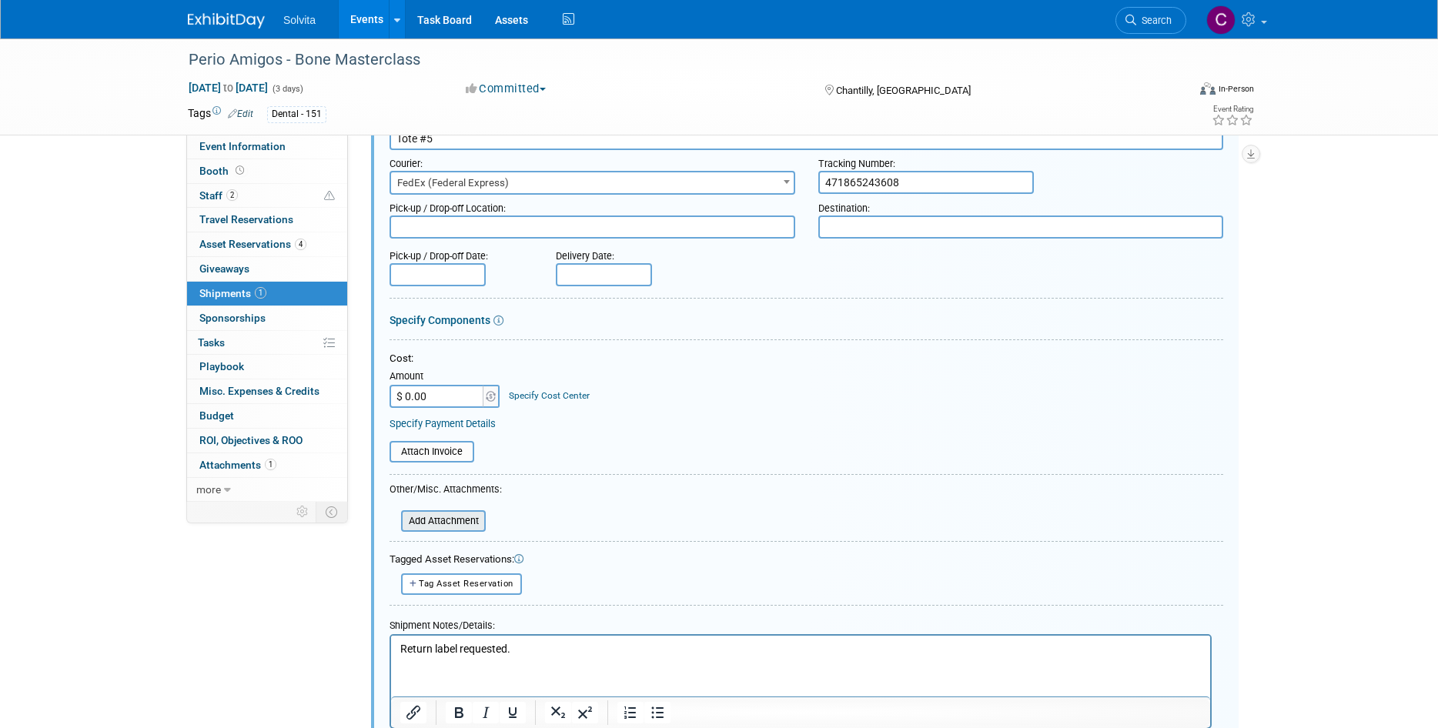
click at [458, 521] on input "file" at bounding box center [392, 521] width 183 height 18
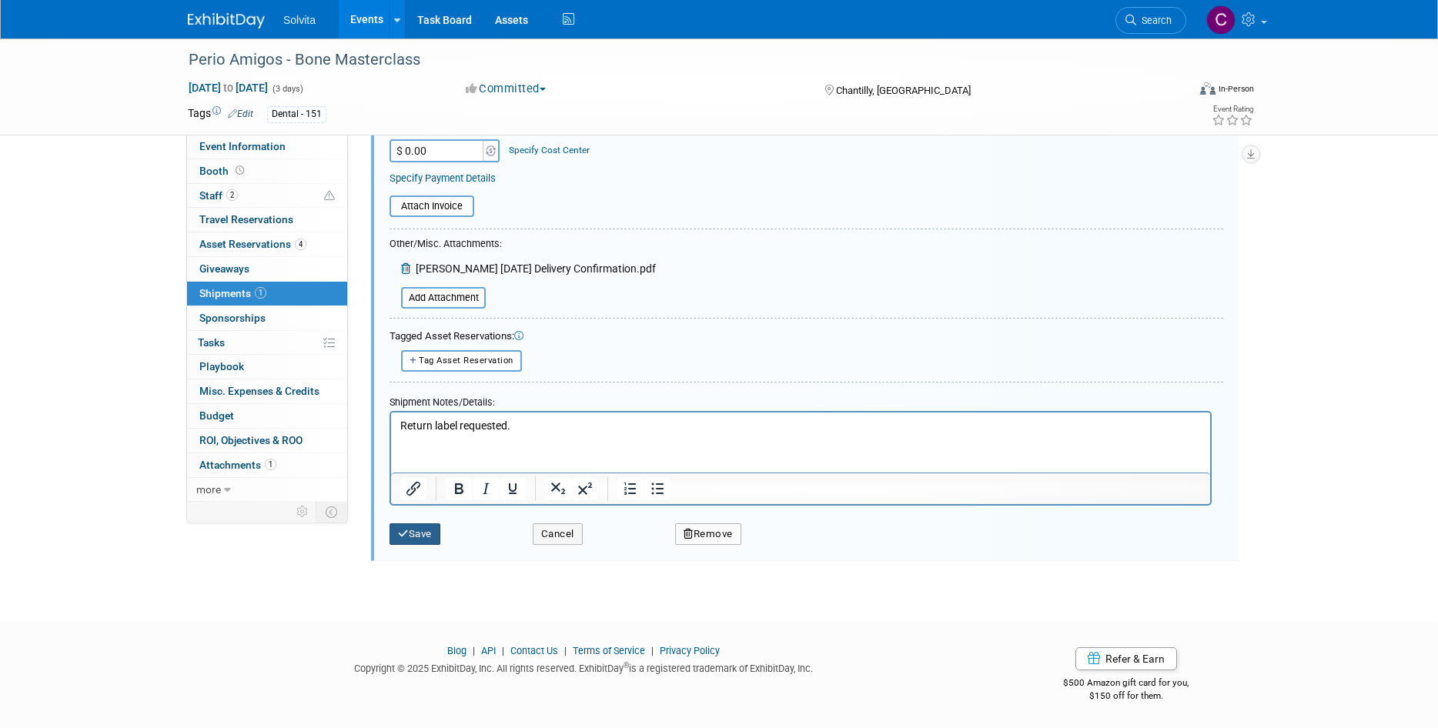
click at [424, 542] on button "Save" at bounding box center [415, 535] width 51 height 22
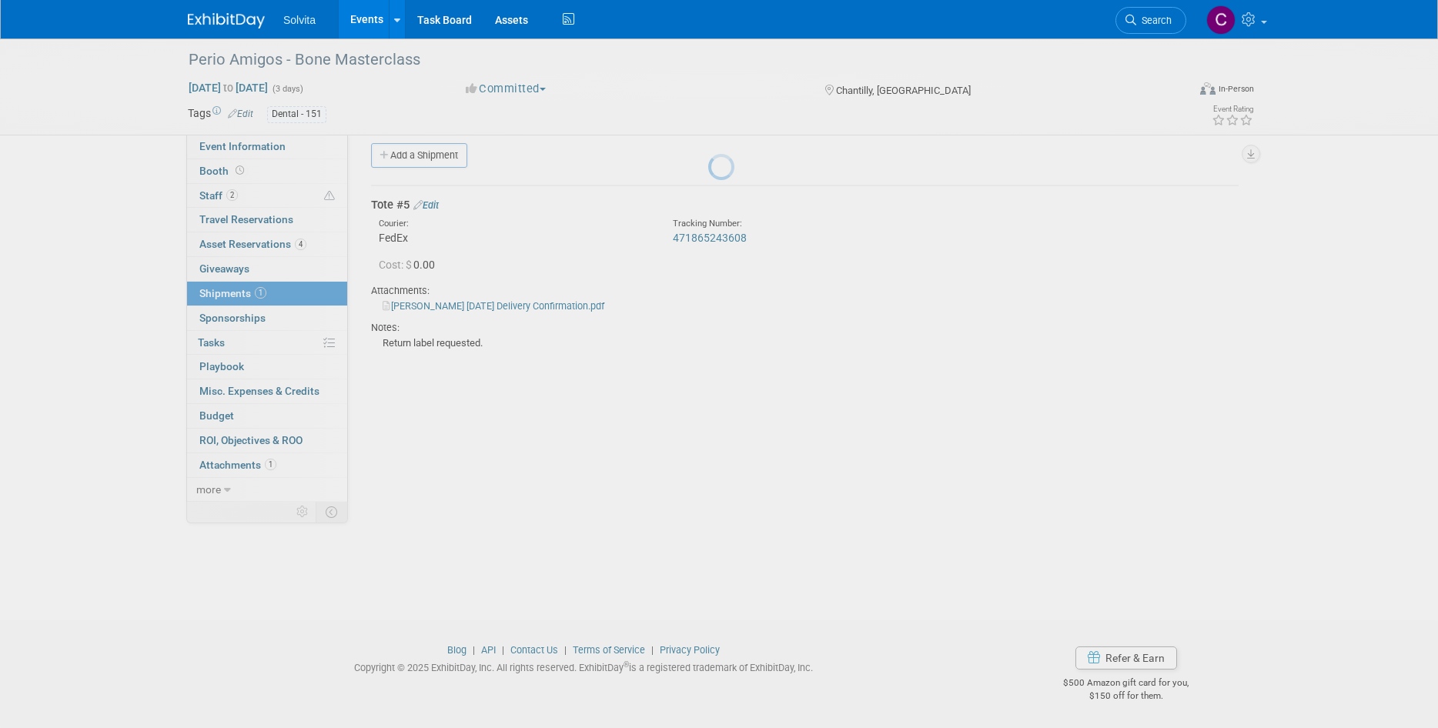
scroll to position [12, 0]
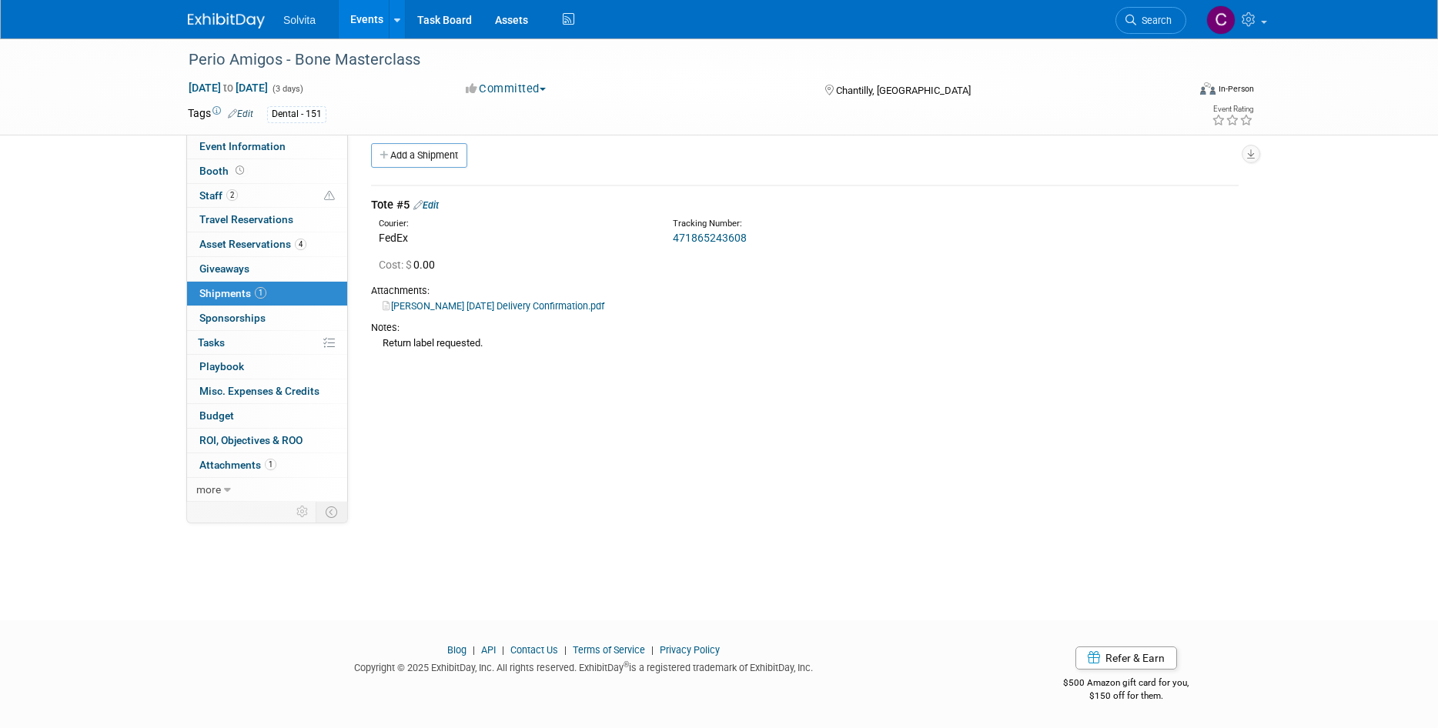
click at [743, 466] on div "Event Website: Edit https://perioamigos.com/ Event Venue Name: YM Dental Lab Ev…" at bounding box center [799, 305] width 902 height 367
click at [372, 15] on link "Events" at bounding box center [367, 19] width 56 height 39
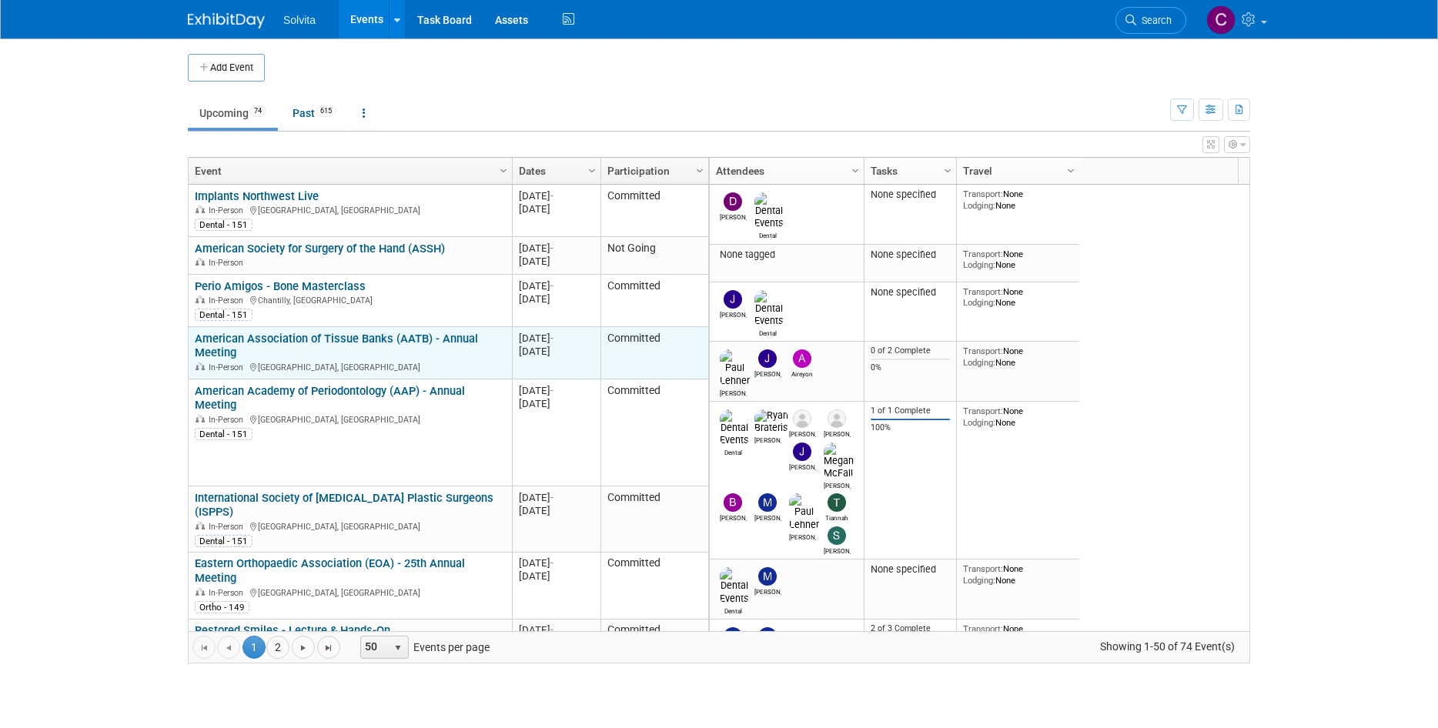
click at [447, 340] on link "American Association of Tissue Banks (AATB) - Annual Meeting" at bounding box center [336, 346] width 283 height 28
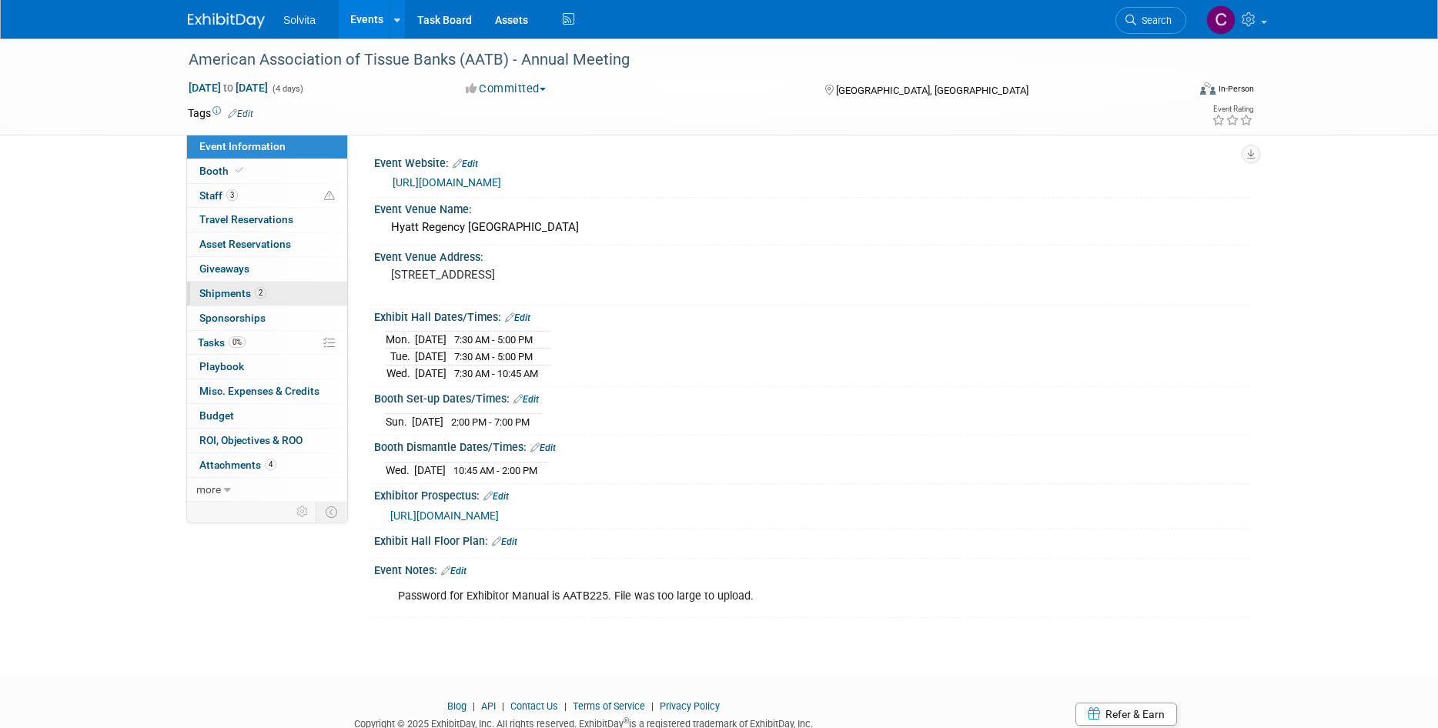
click at [221, 293] on span "Shipments 2" at bounding box center [232, 293] width 67 height 12
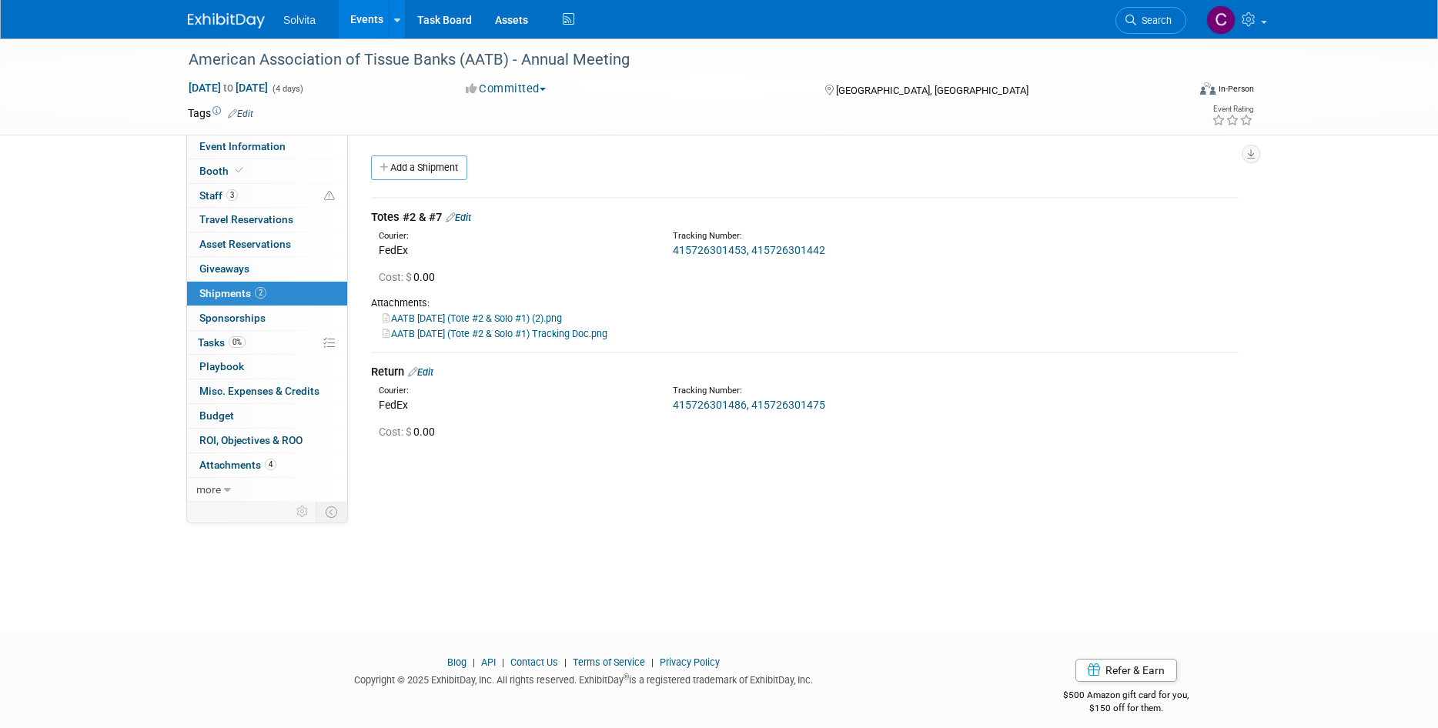
click at [721, 246] on link "415726301453, 415726301442" at bounding box center [749, 250] width 152 height 12
click at [467, 215] on link "Edit" at bounding box center [458, 218] width 25 height 12
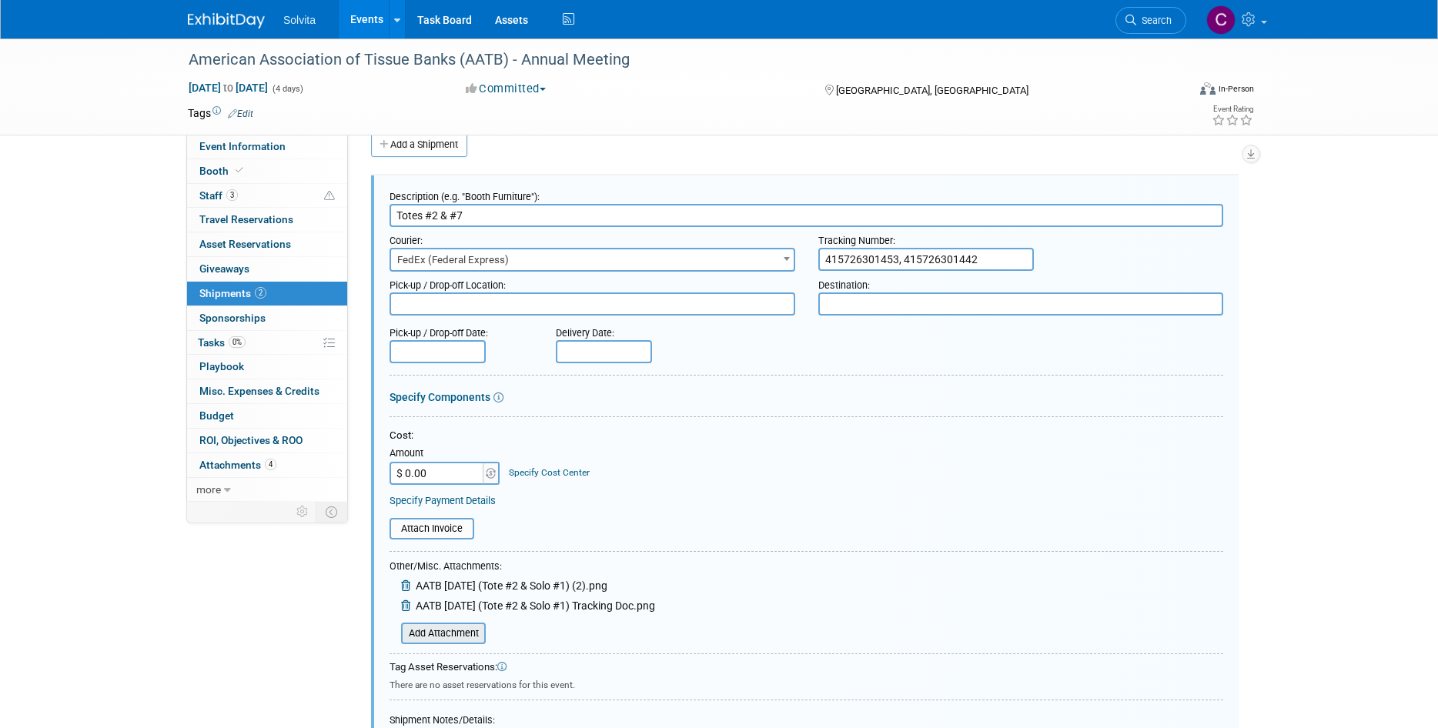
click at [455, 638] on input "file" at bounding box center [392, 633] width 183 height 18
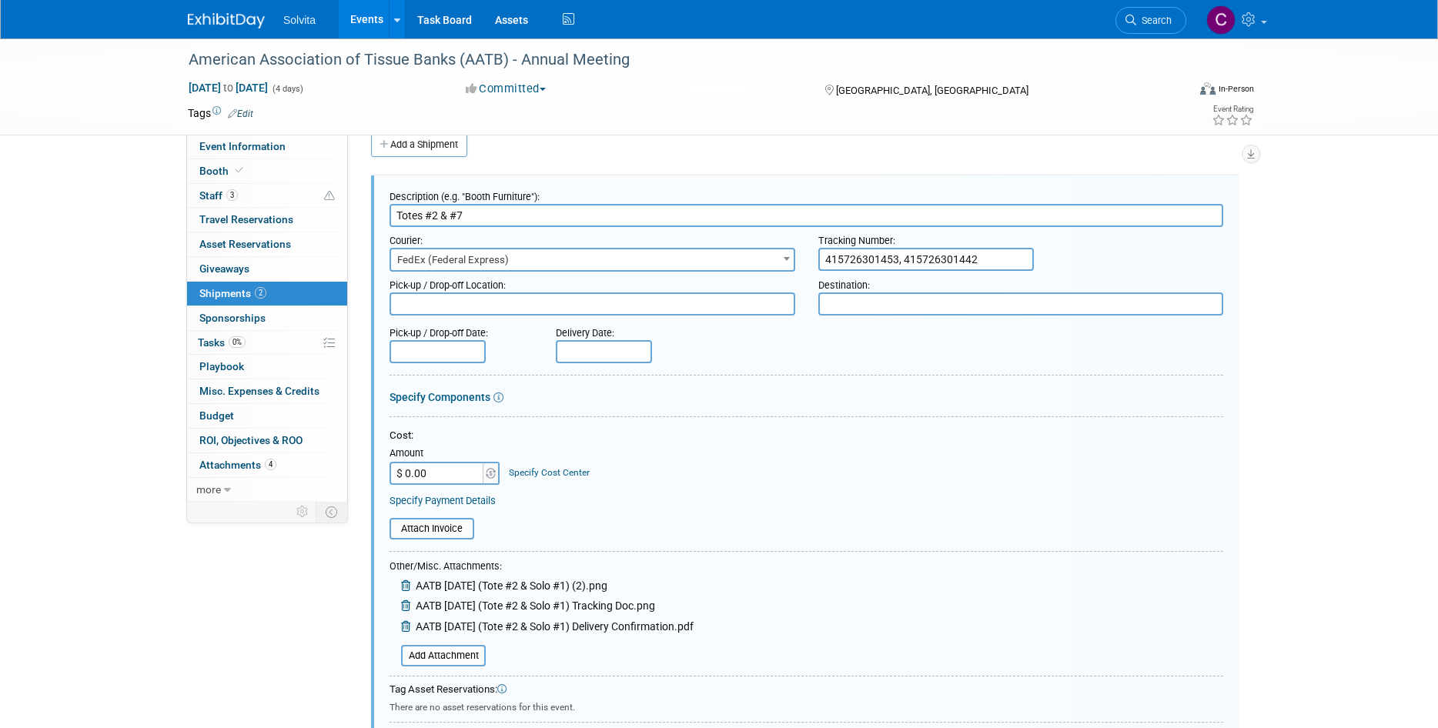
scroll to position [254, 0]
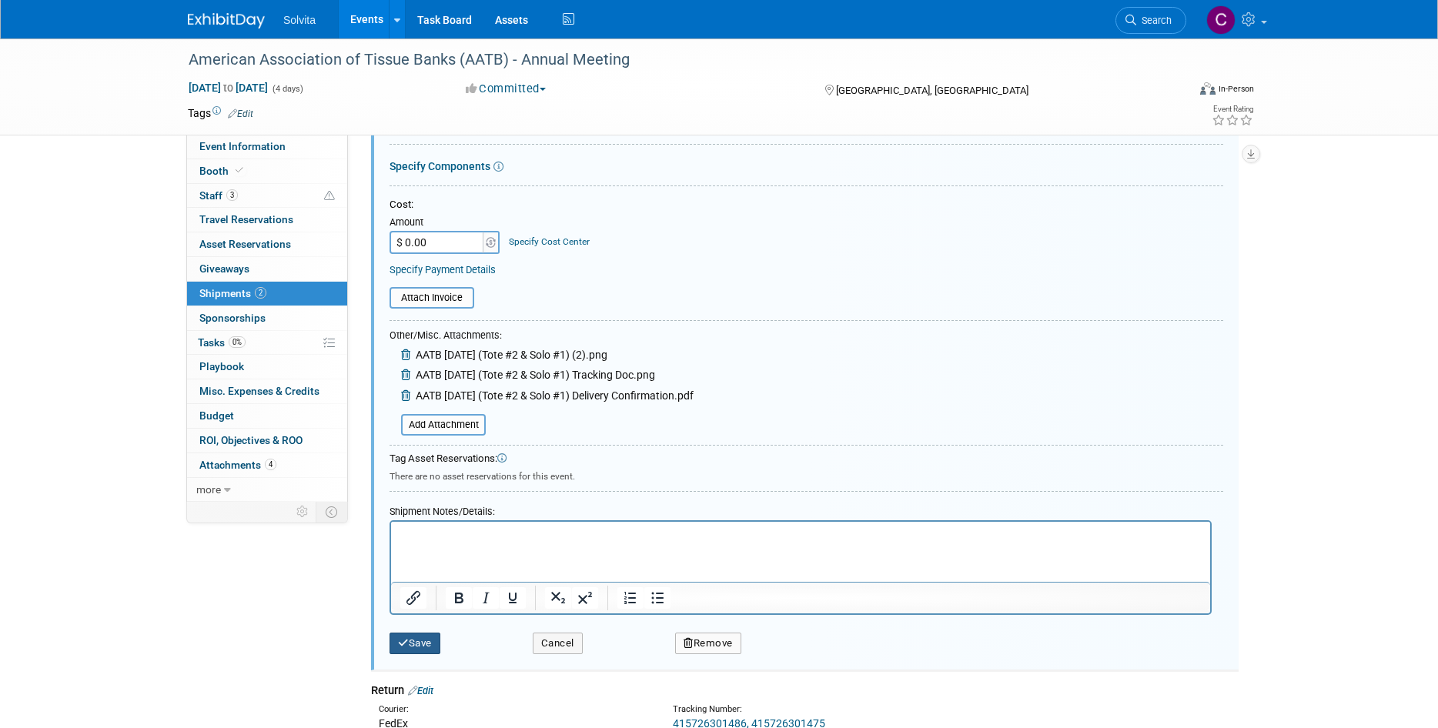
click at [419, 648] on button "Save" at bounding box center [415, 644] width 51 height 22
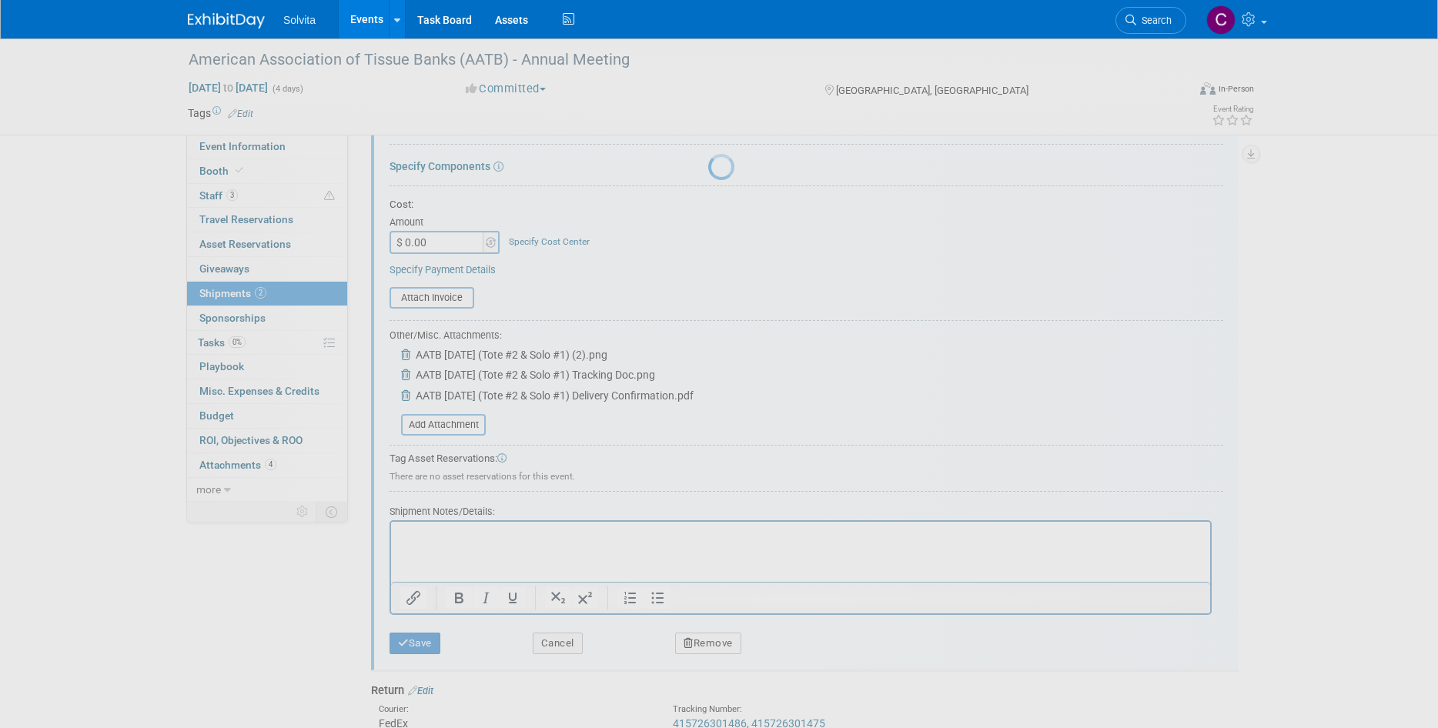
scroll to position [12, 0]
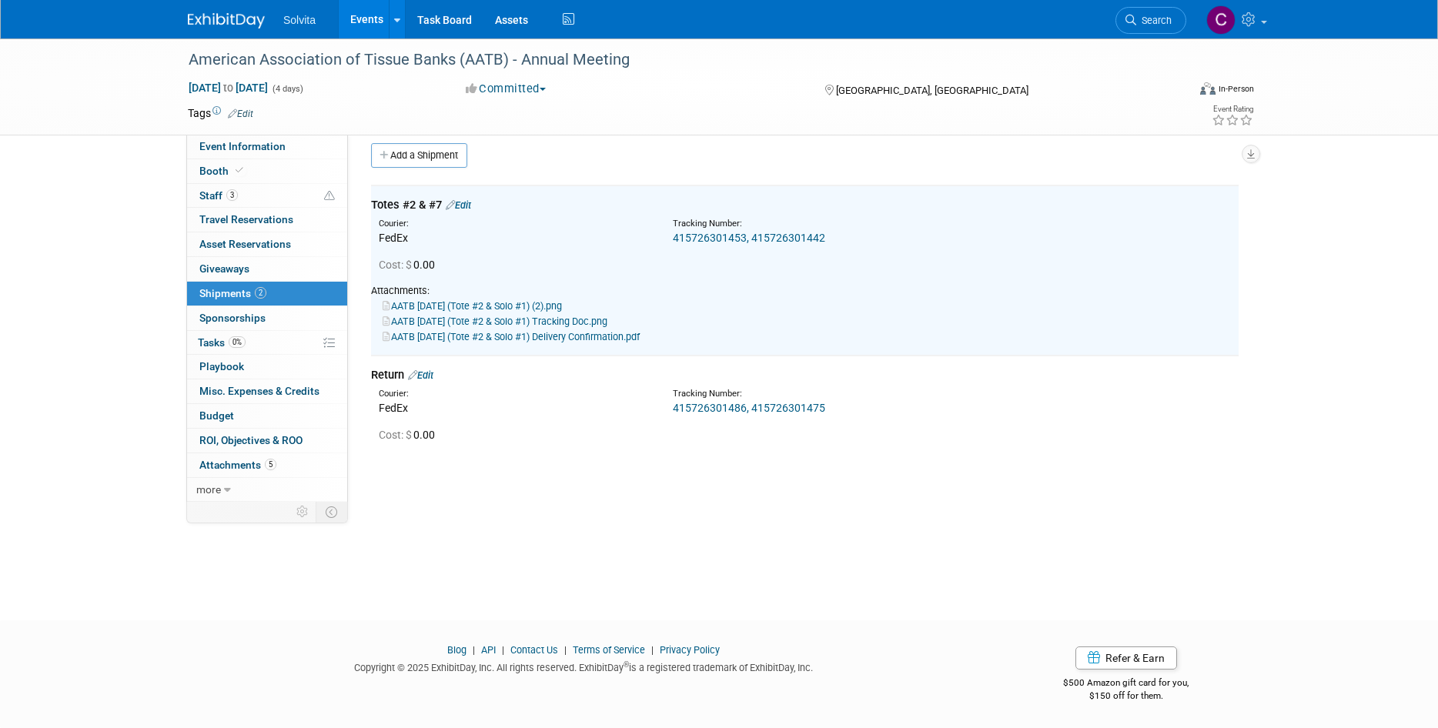
click at [356, 22] on link "Events" at bounding box center [367, 19] width 56 height 39
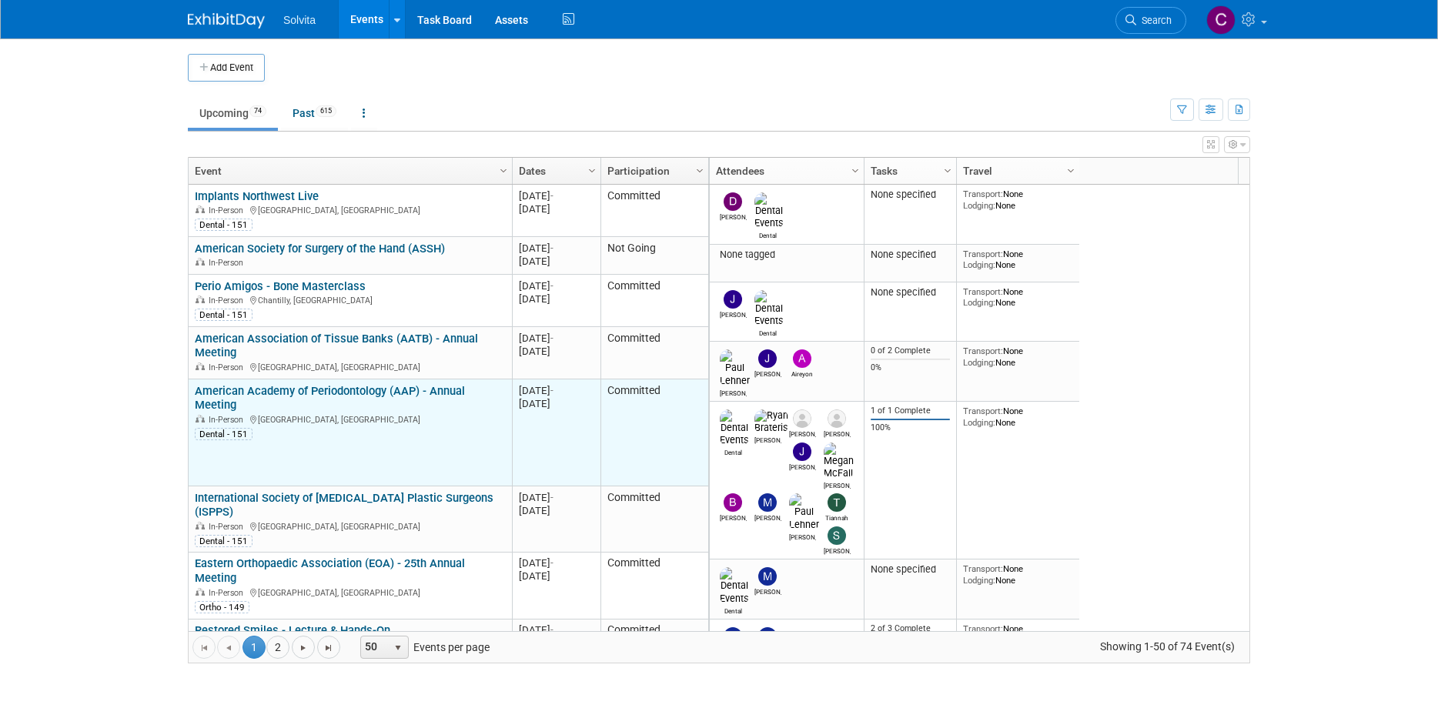
click at [333, 390] on link "American Academy of Periodontology (AAP) - Annual Meeting" at bounding box center [330, 398] width 270 height 28
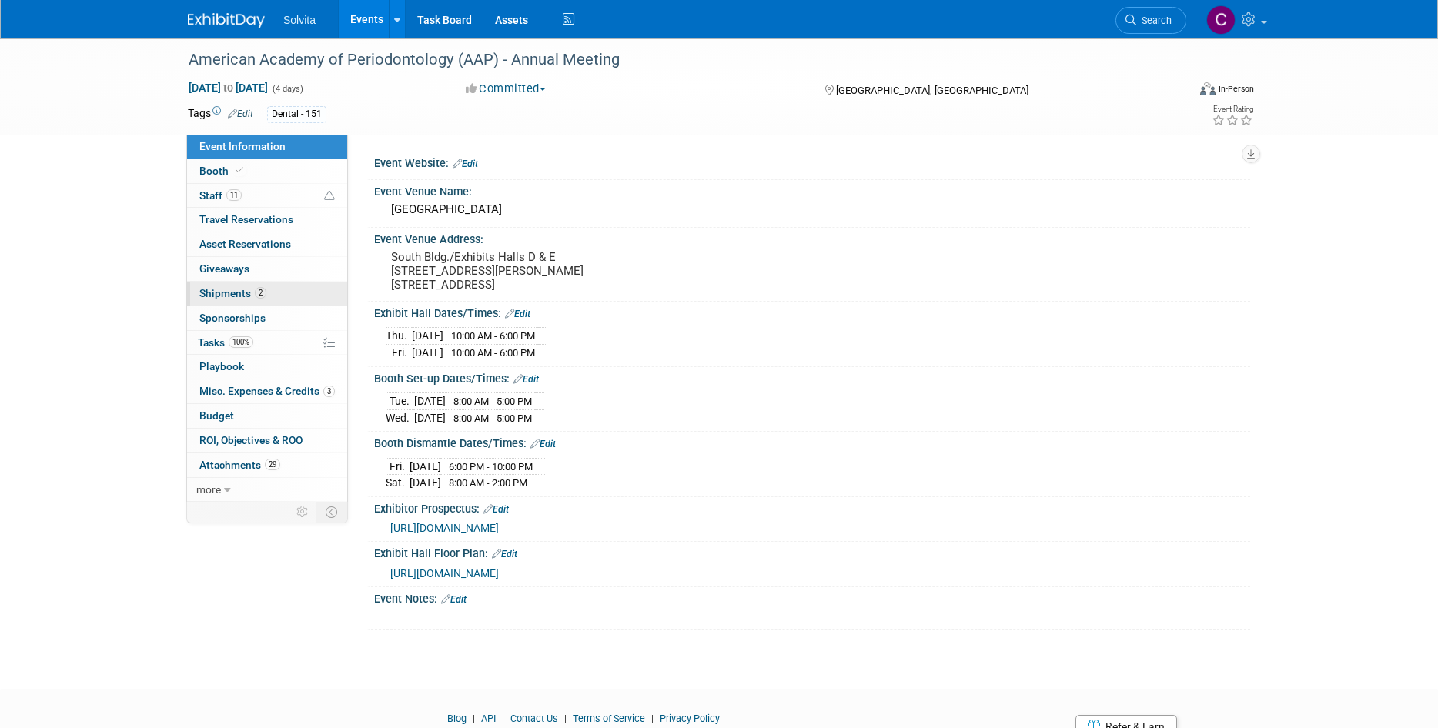
click at [226, 299] on span "Shipments 2" at bounding box center [232, 293] width 67 height 12
